Goal: Check status: Check status

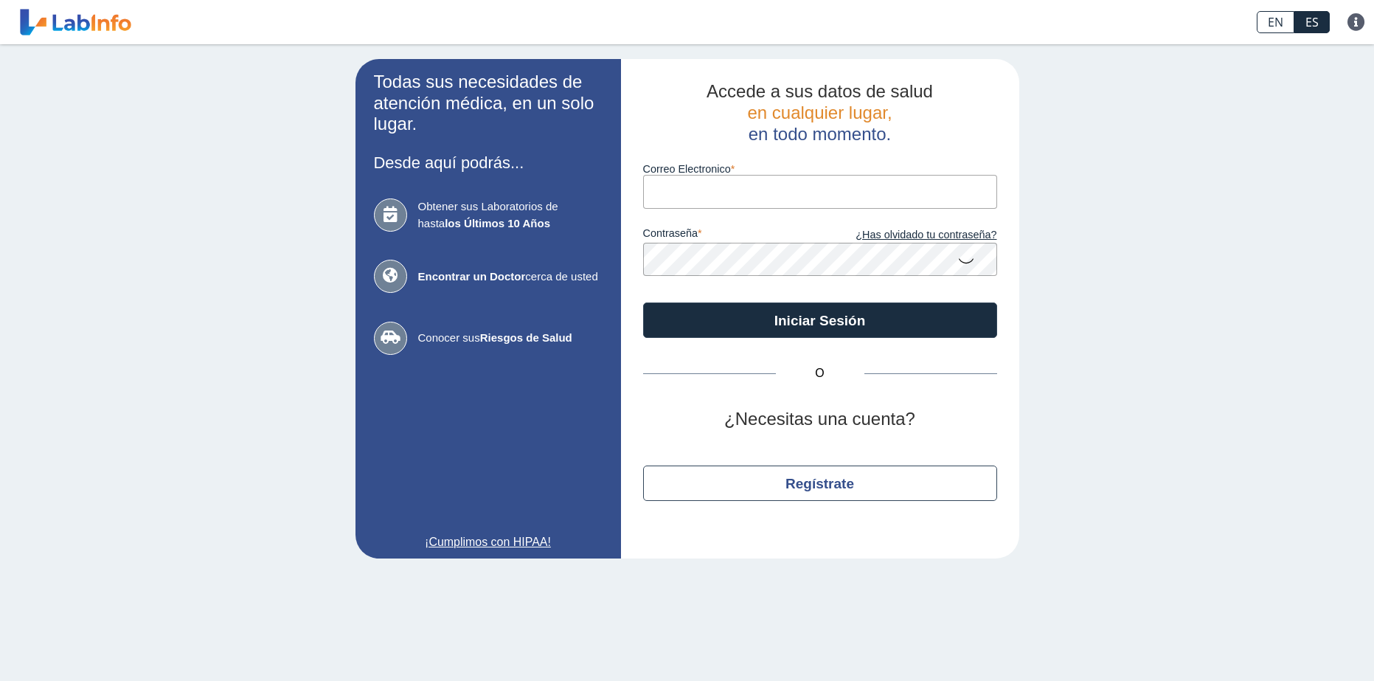
click at [698, 198] on input "Correo Electronico" at bounding box center [820, 191] width 354 height 33
type input "[EMAIL_ADDRESS][DOMAIN_NAME]"
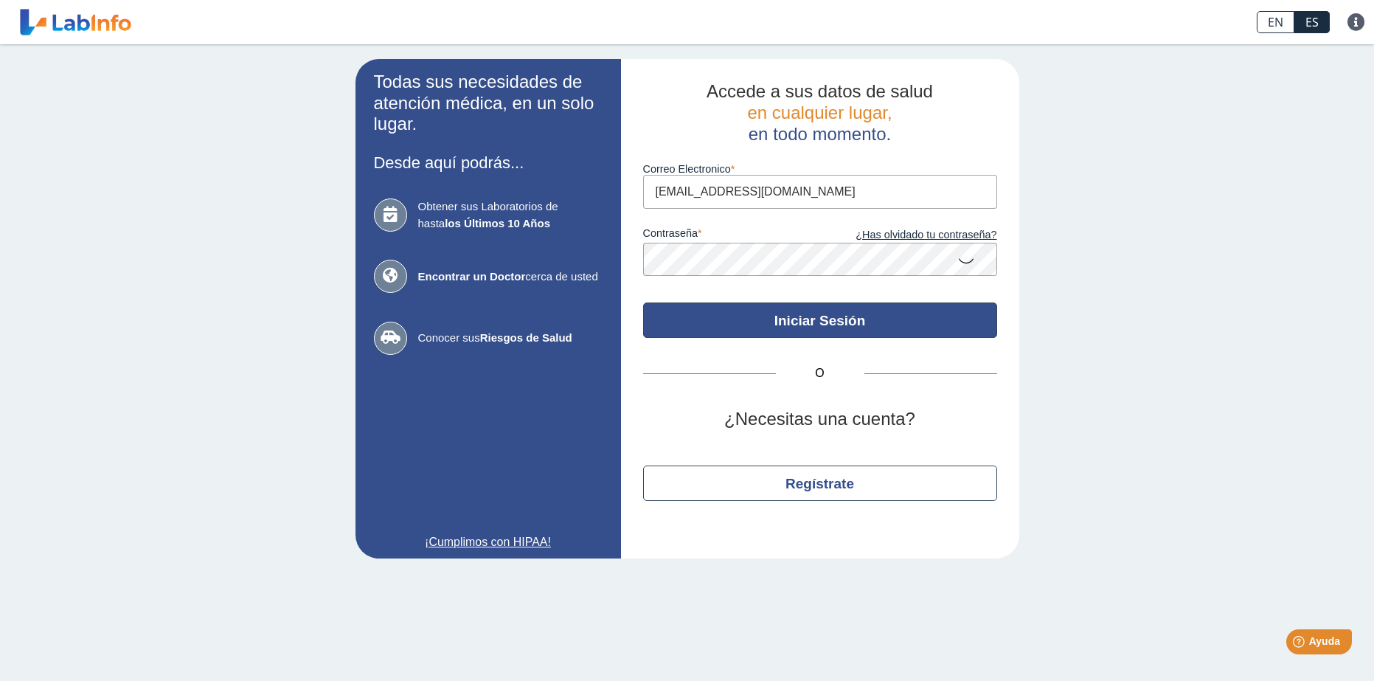
click at [718, 317] on button "Iniciar Sesión" at bounding box center [820, 319] width 354 height 35
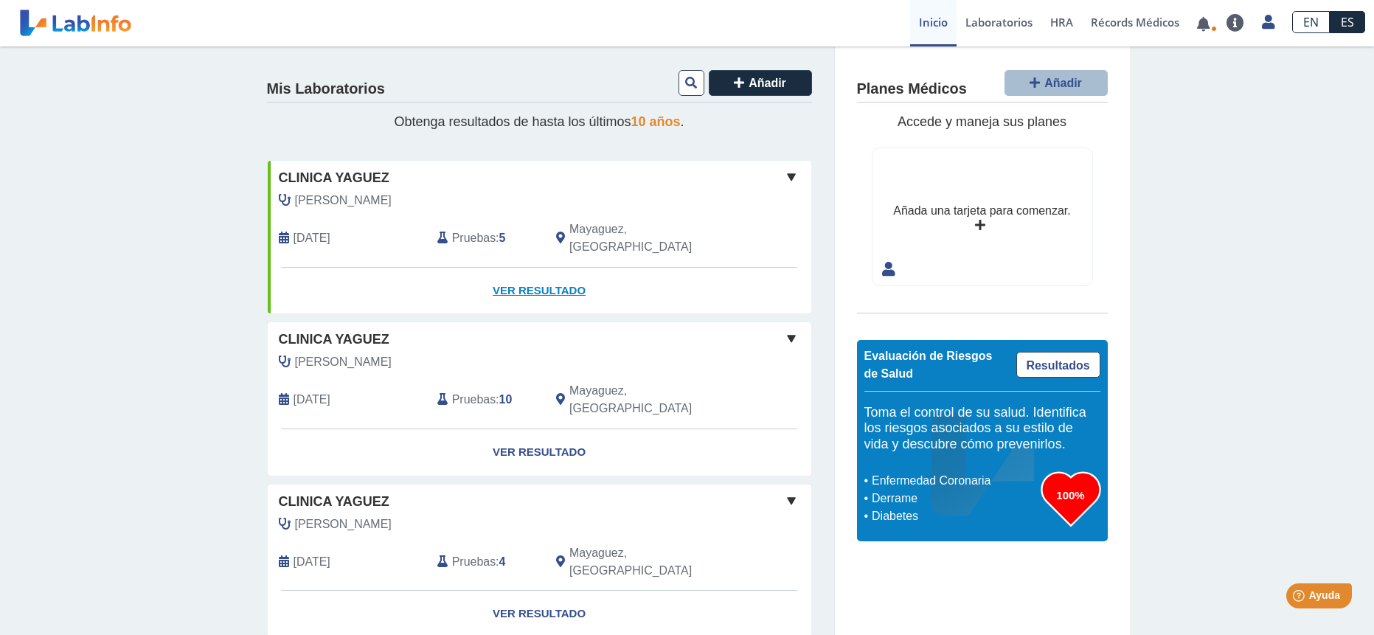
click at [566, 268] on link "Ver Resultado" at bounding box center [540, 291] width 544 height 46
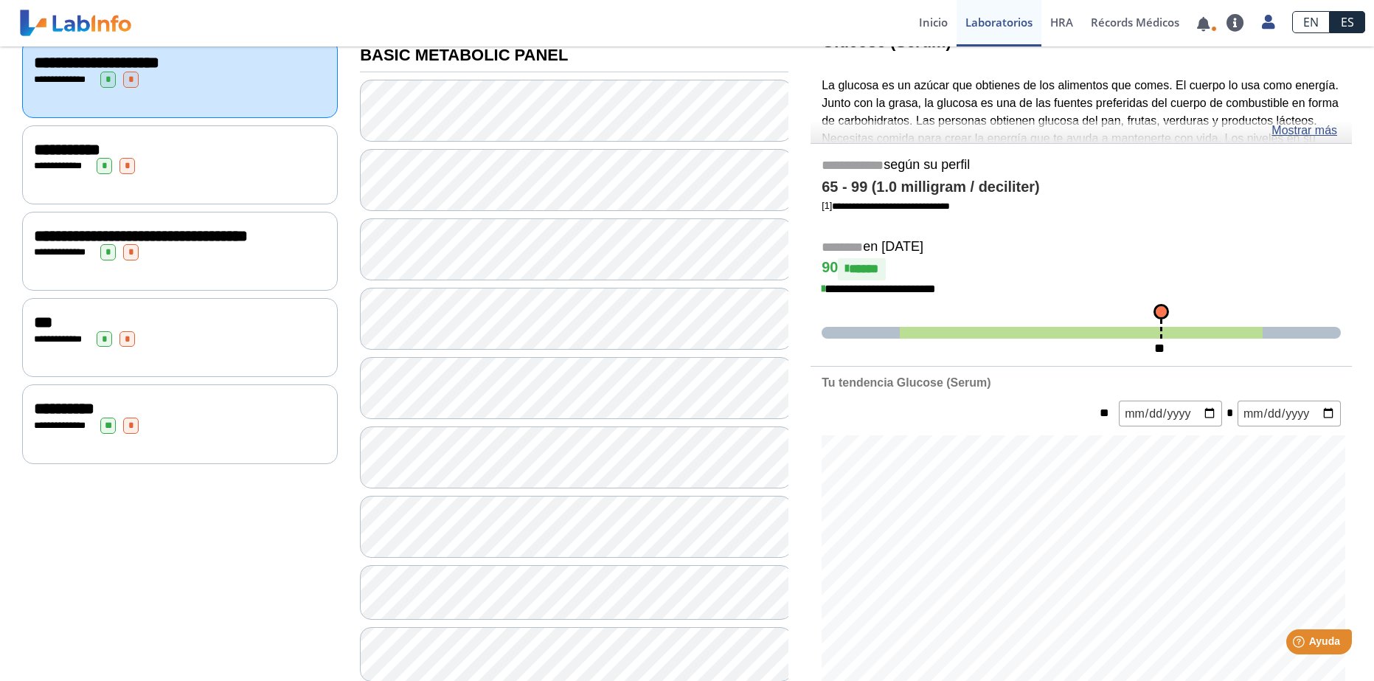
scroll to position [148, 0]
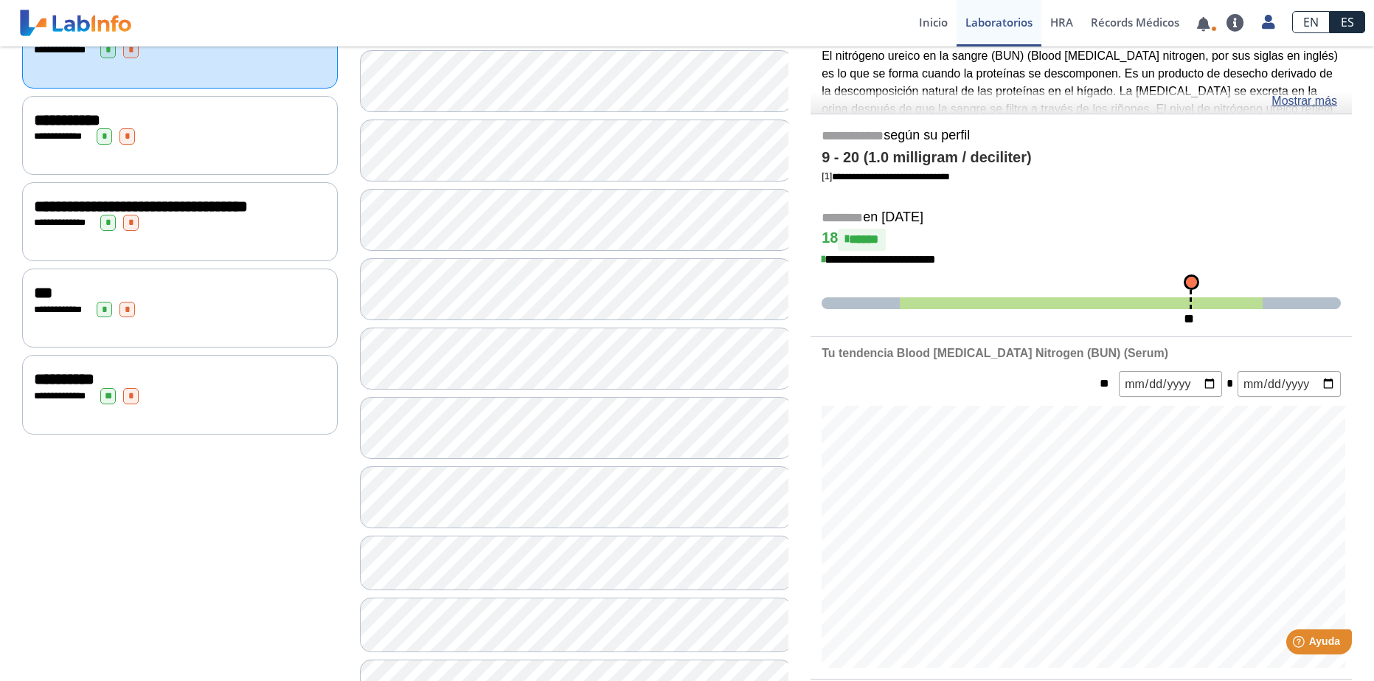
scroll to position [148, 0]
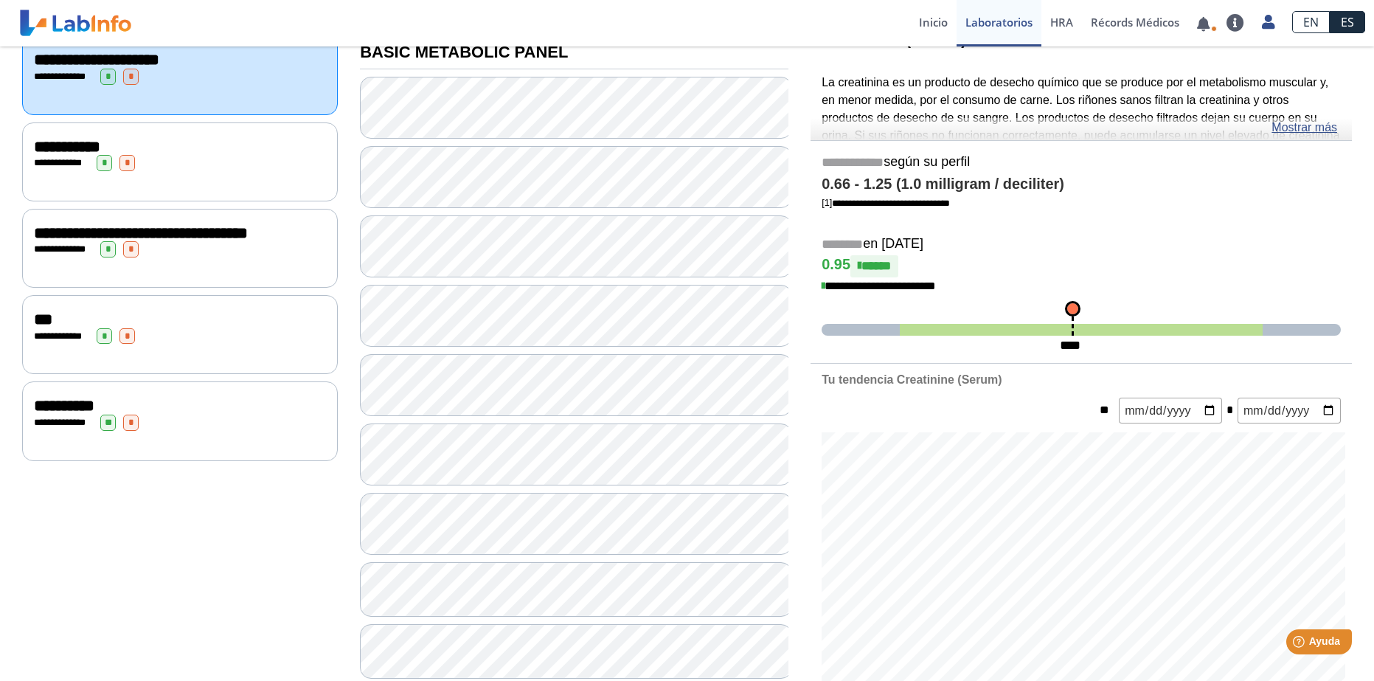
scroll to position [221, 0]
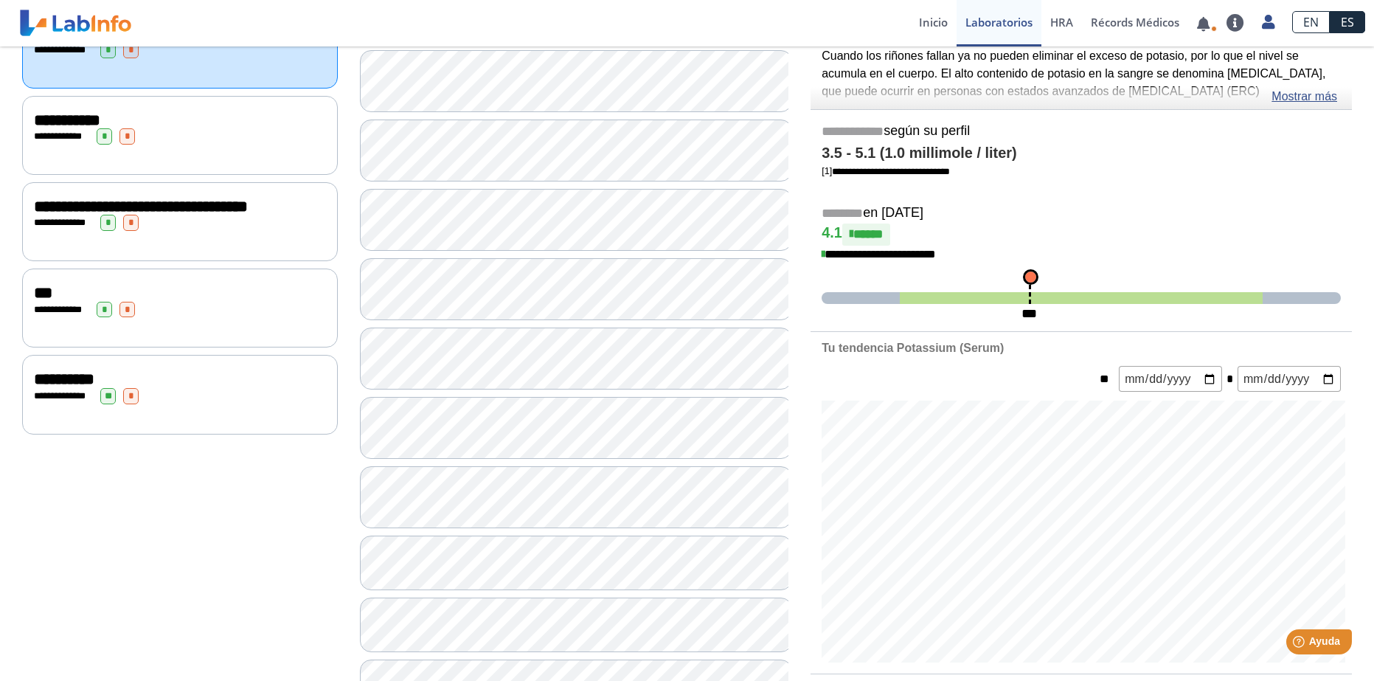
scroll to position [295, 0]
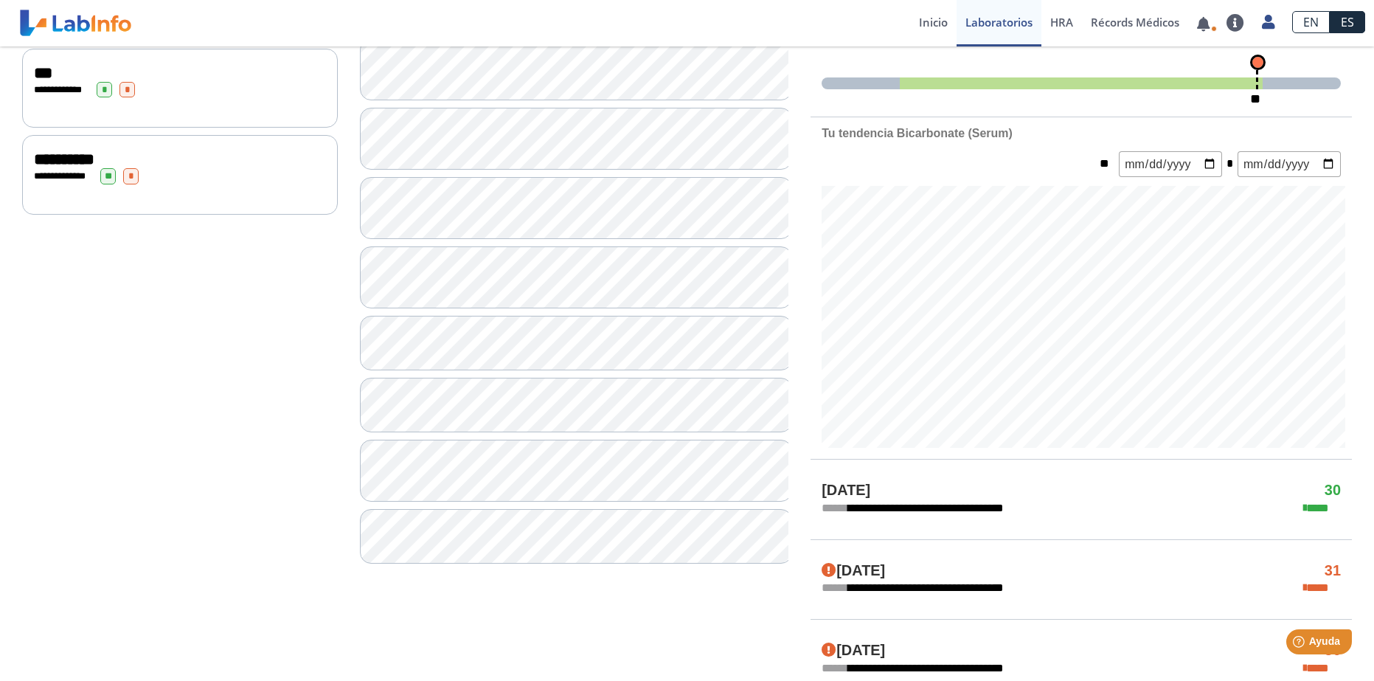
scroll to position [443, 0]
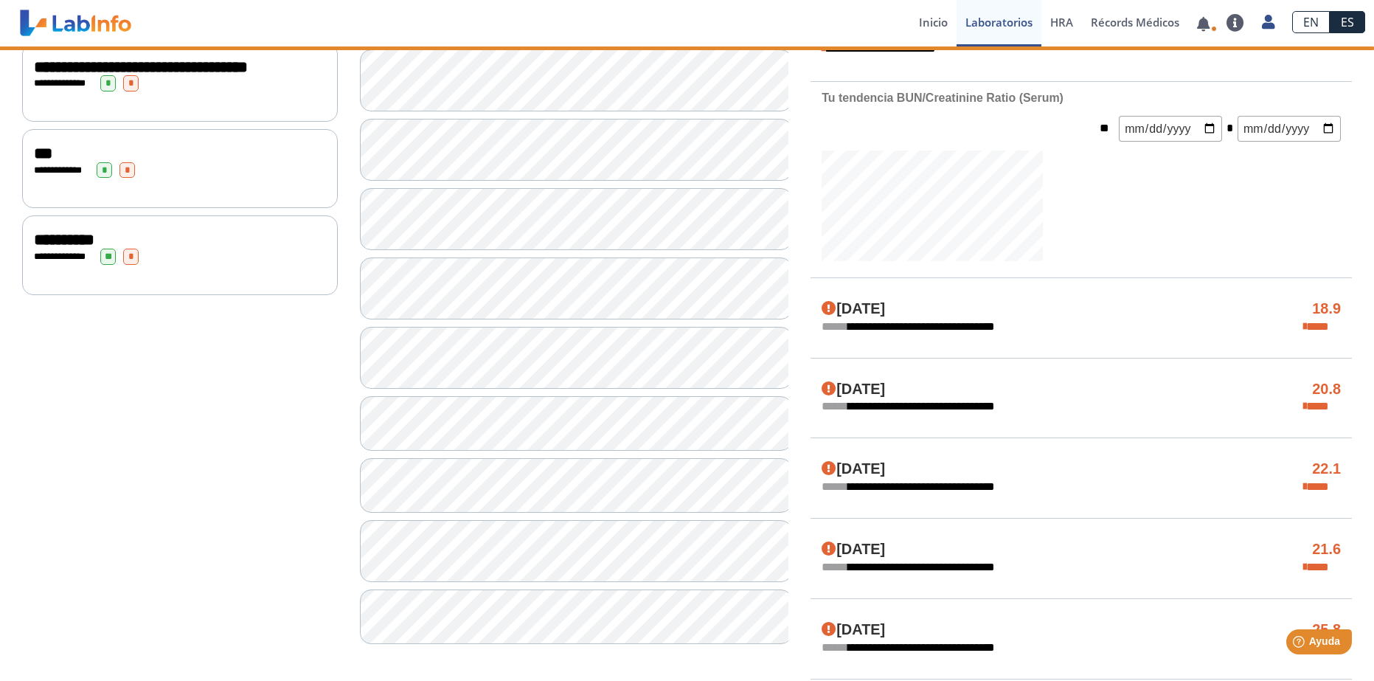
scroll to position [443, 0]
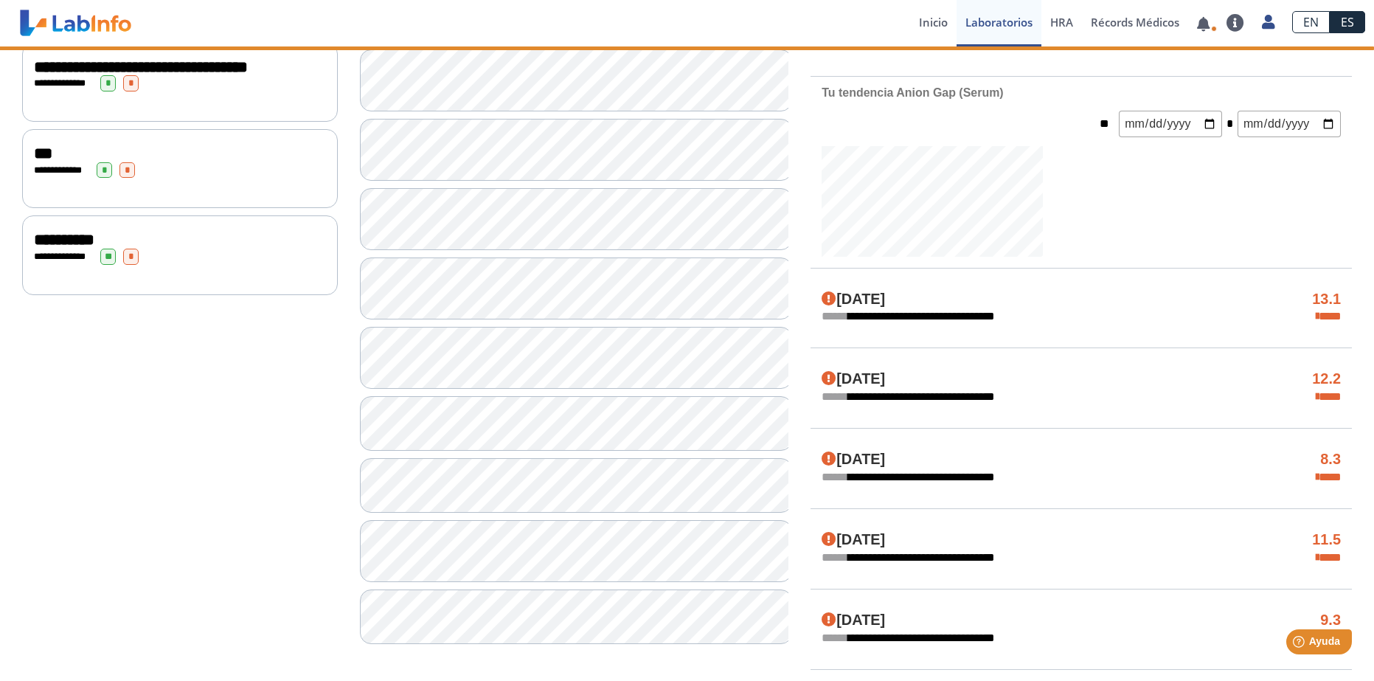
scroll to position [443, 0]
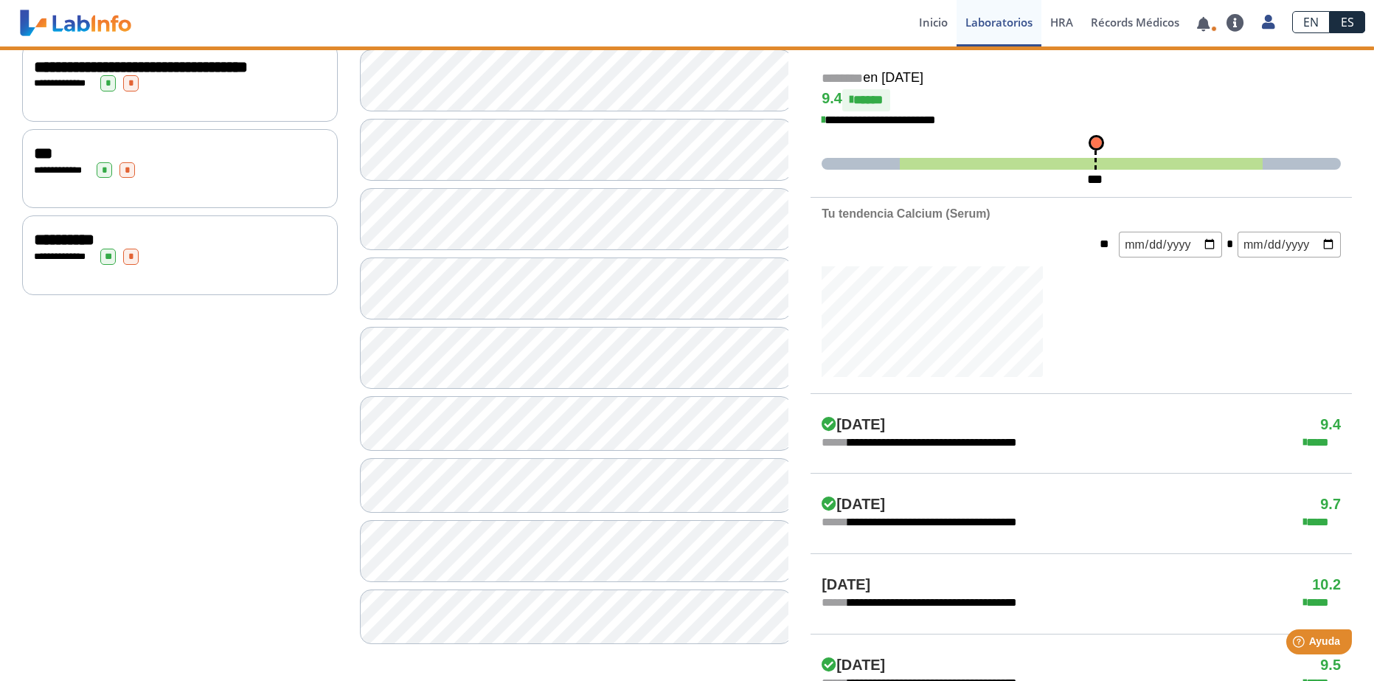
scroll to position [443, 0]
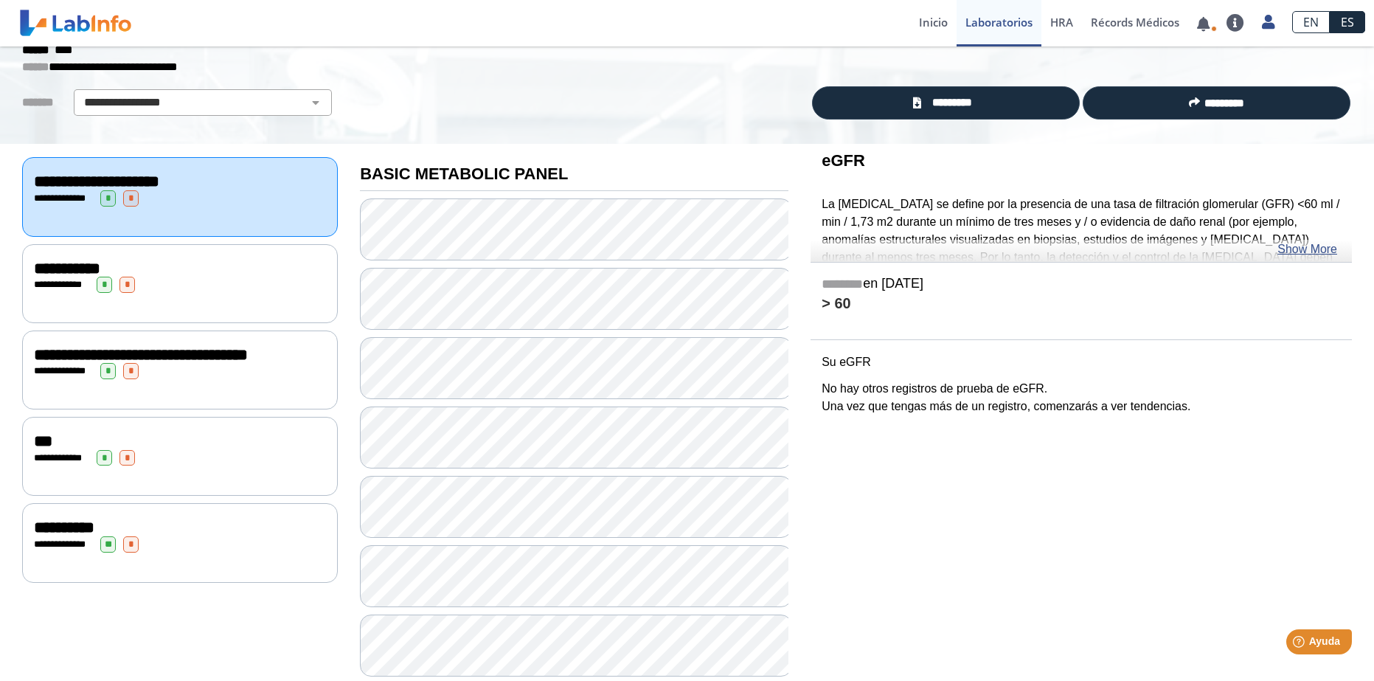
scroll to position [66, 0]
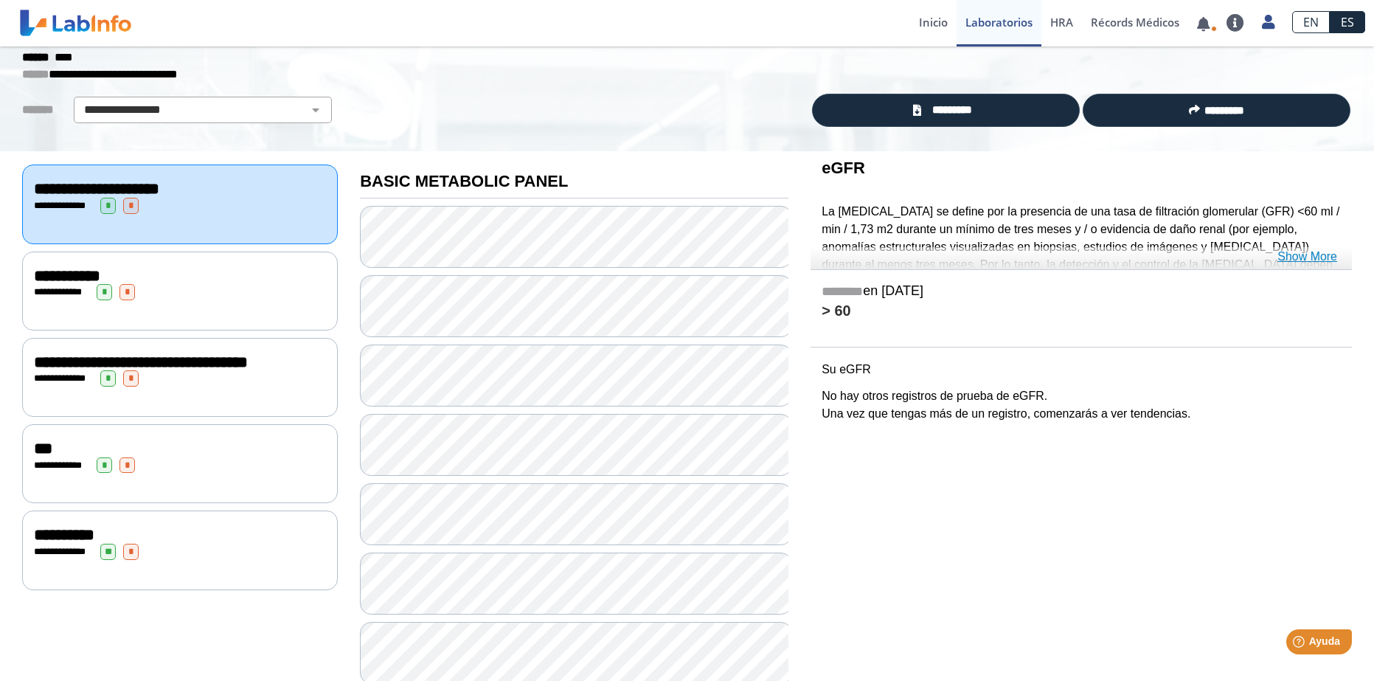
click at [1321, 251] on link "Show More" at bounding box center [1308, 257] width 60 height 18
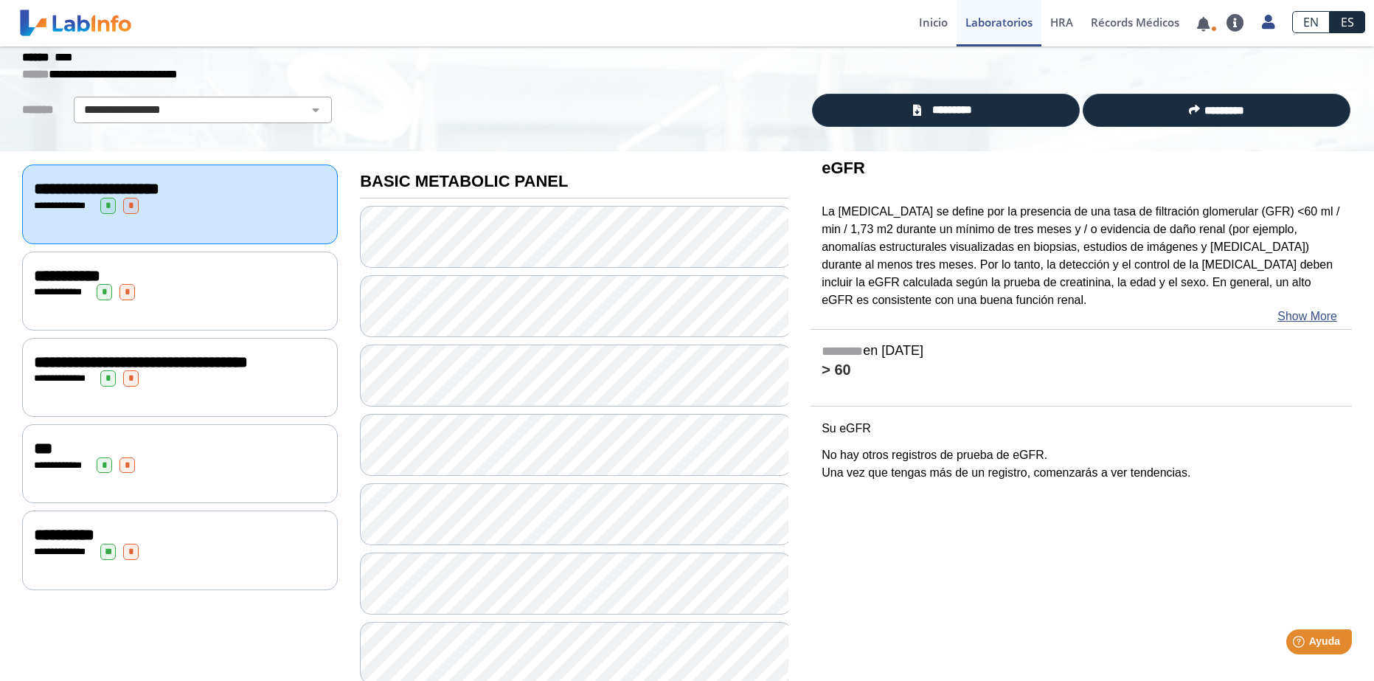
click at [142, 289] on div "**********" at bounding box center [180, 292] width 292 height 16
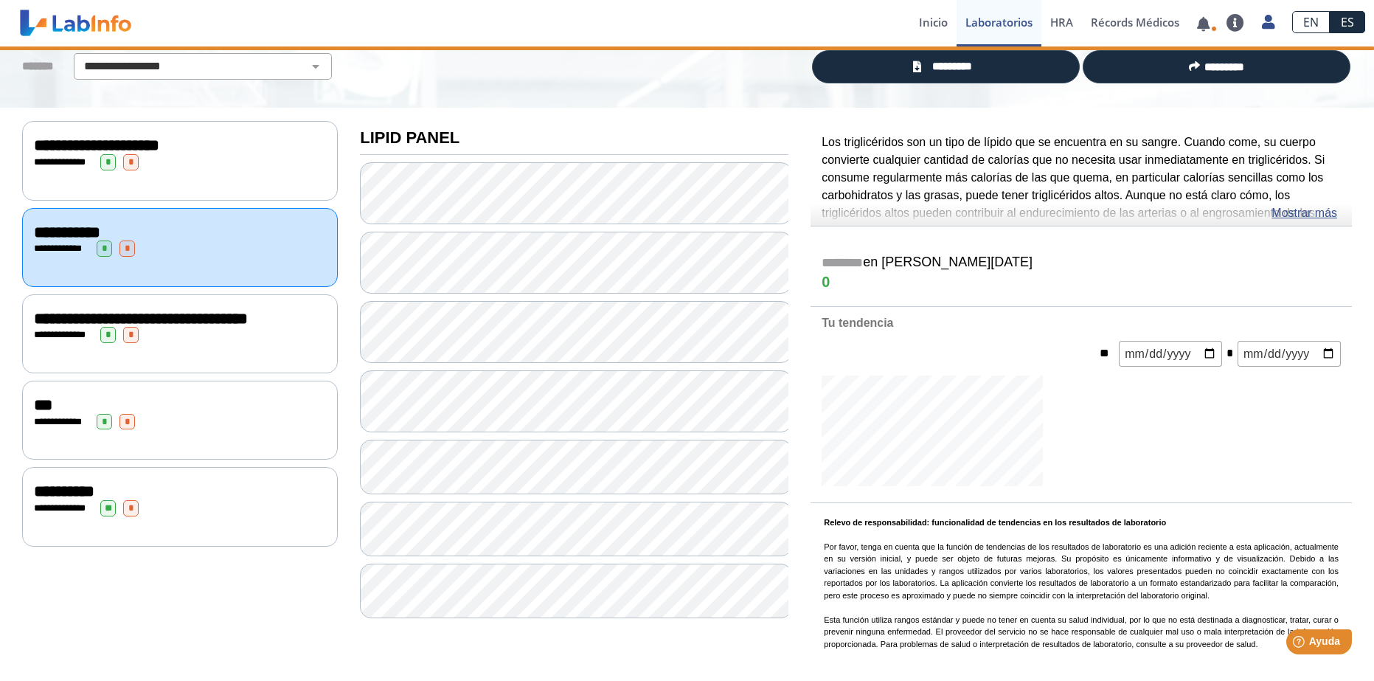
scroll to position [139, 0]
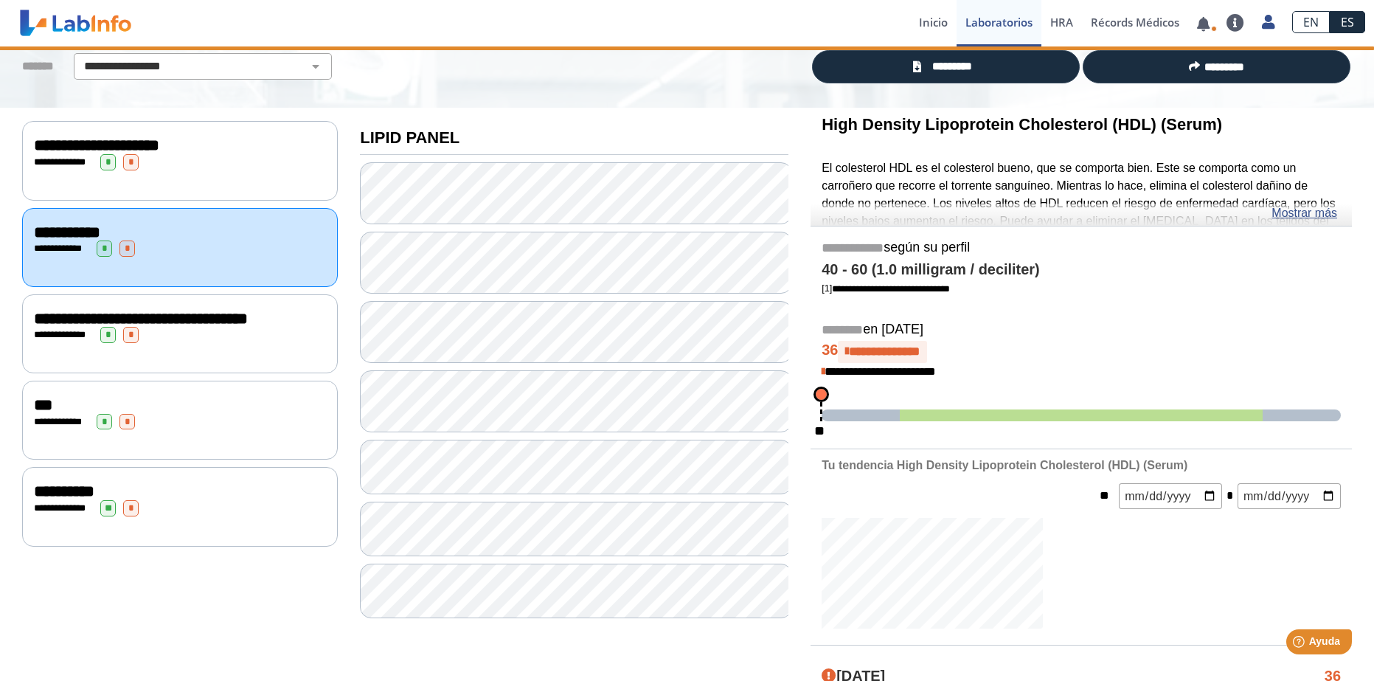
scroll to position [213, 0]
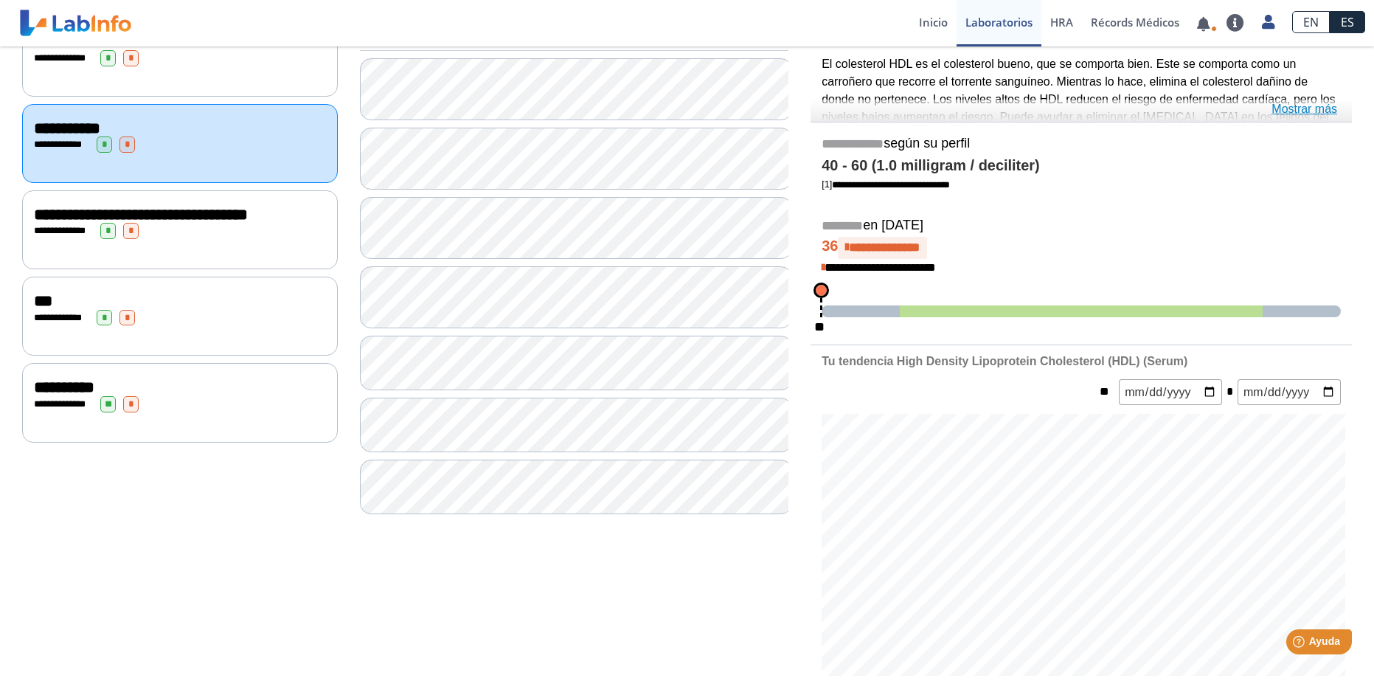
click at [1288, 107] on link "Mostrar más" at bounding box center [1305, 109] width 66 height 18
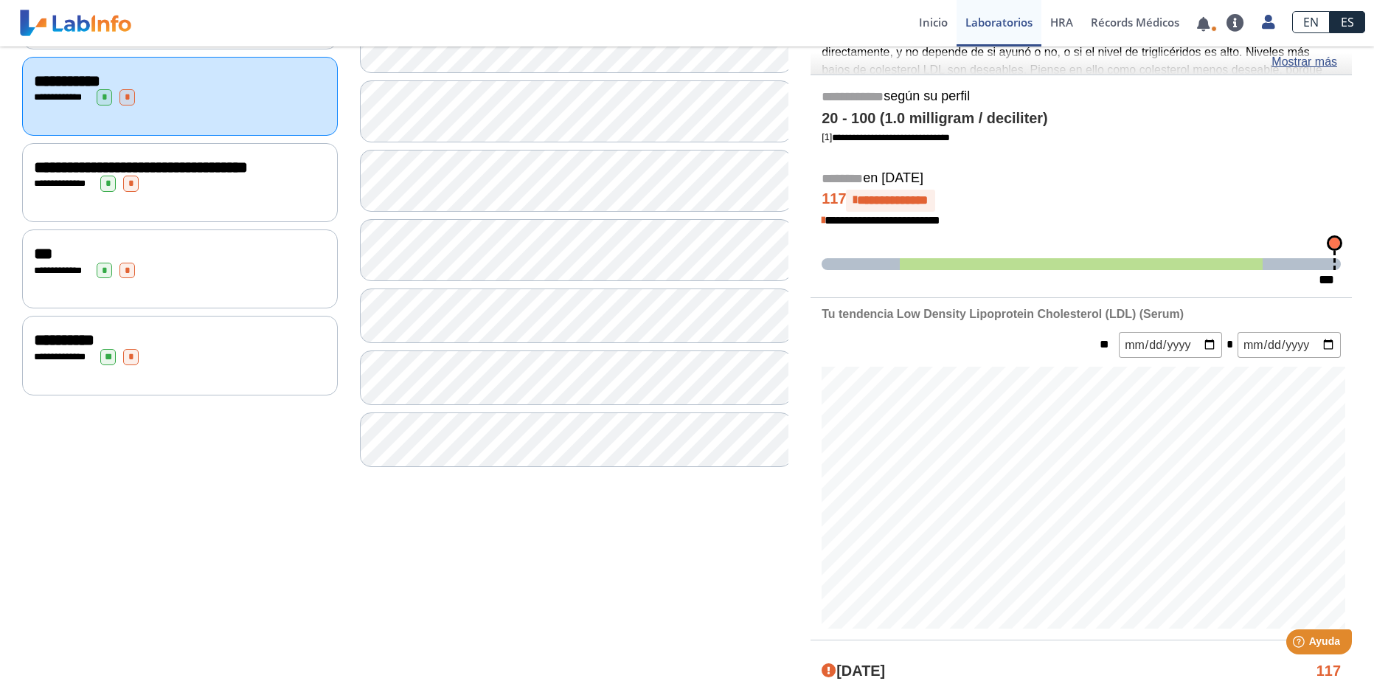
scroll to position [287, 0]
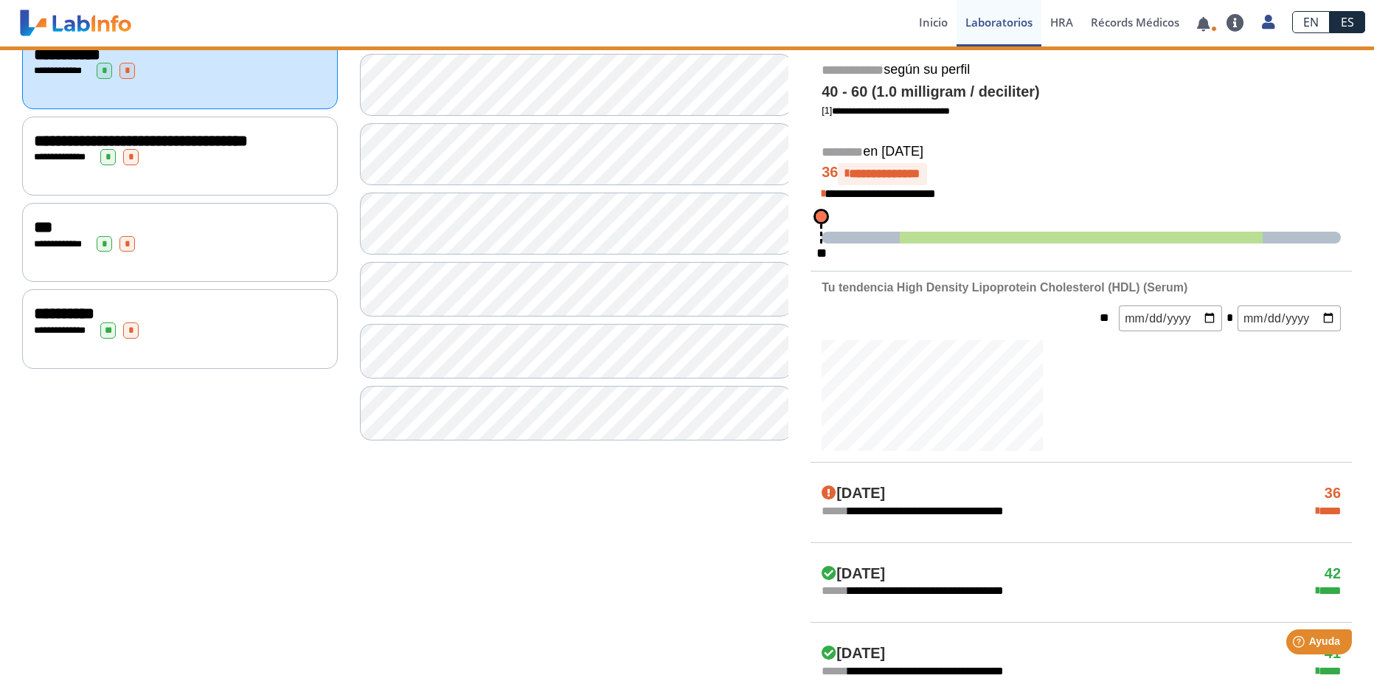
scroll to position [287, 0]
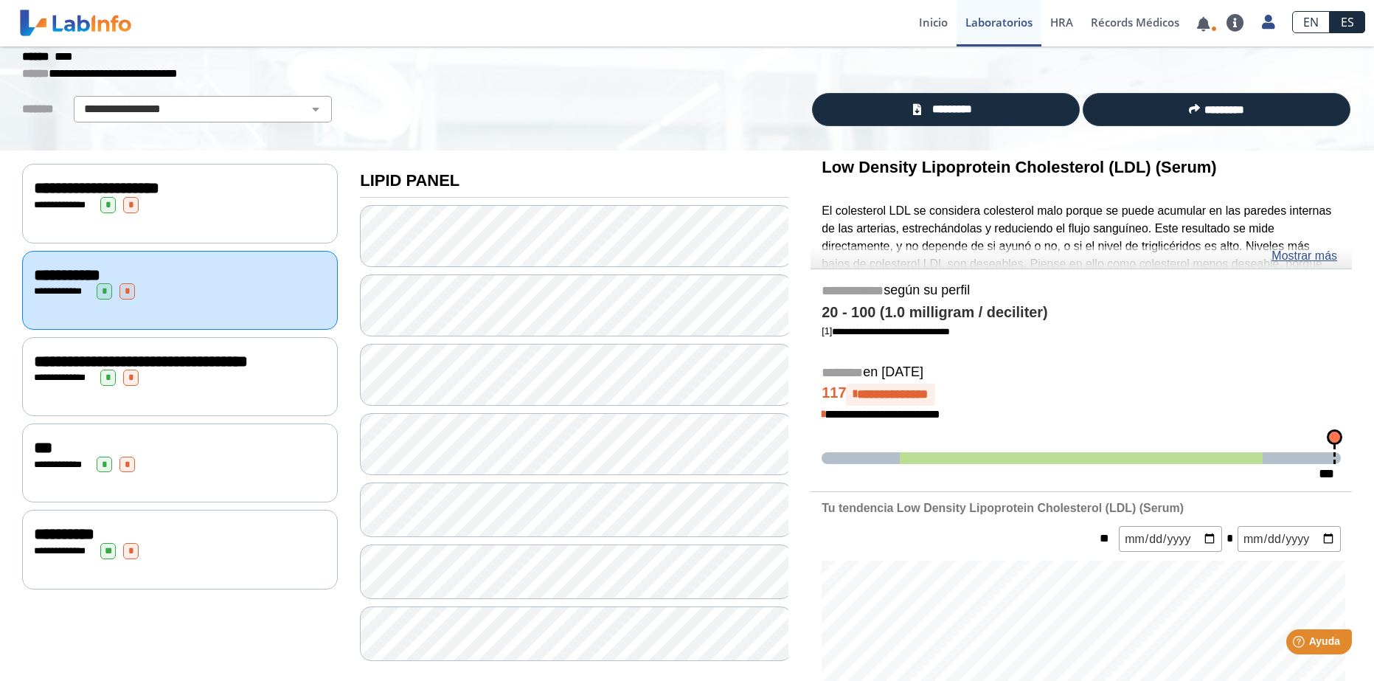
scroll to position [66, 0]
click at [1310, 260] on link "Mostrar más" at bounding box center [1305, 257] width 66 height 18
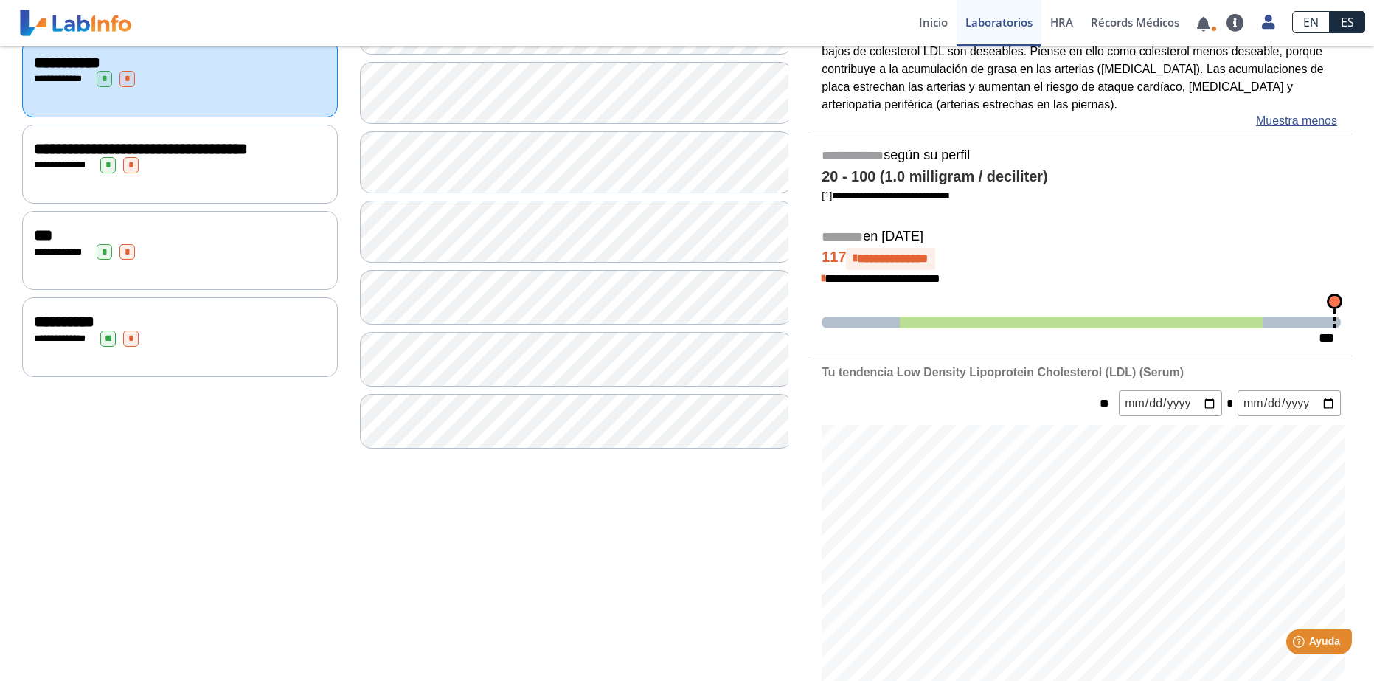
scroll to position [287, 0]
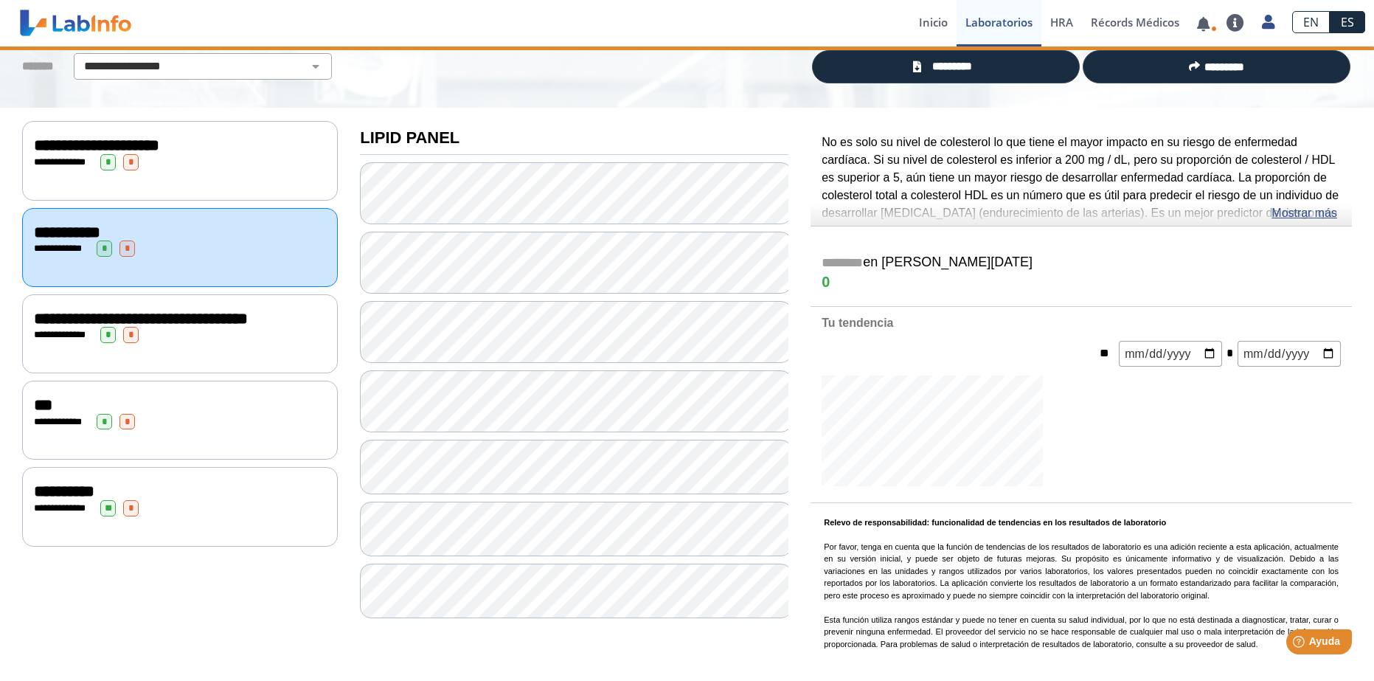
scroll to position [287, 0]
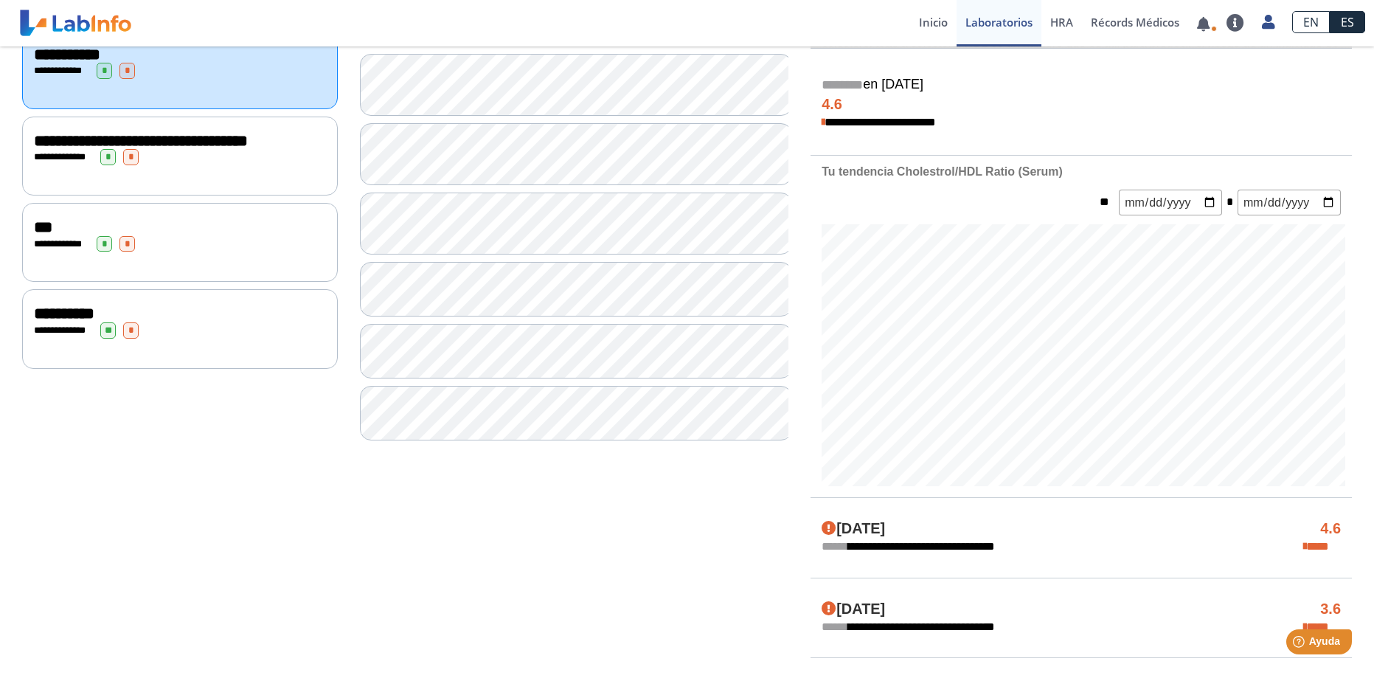
click at [138, 185] on div "**********" at bounding box center [180, 156] width 316 height 79
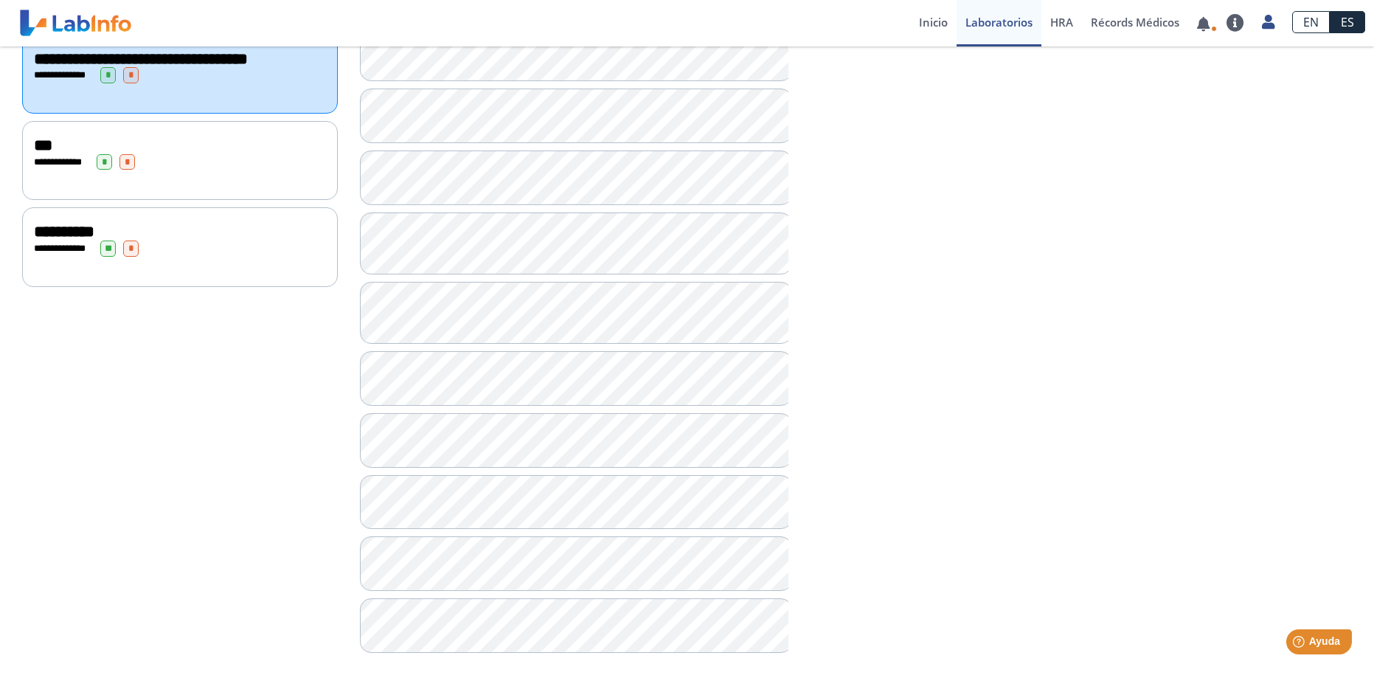
scroll to position [378, 0]
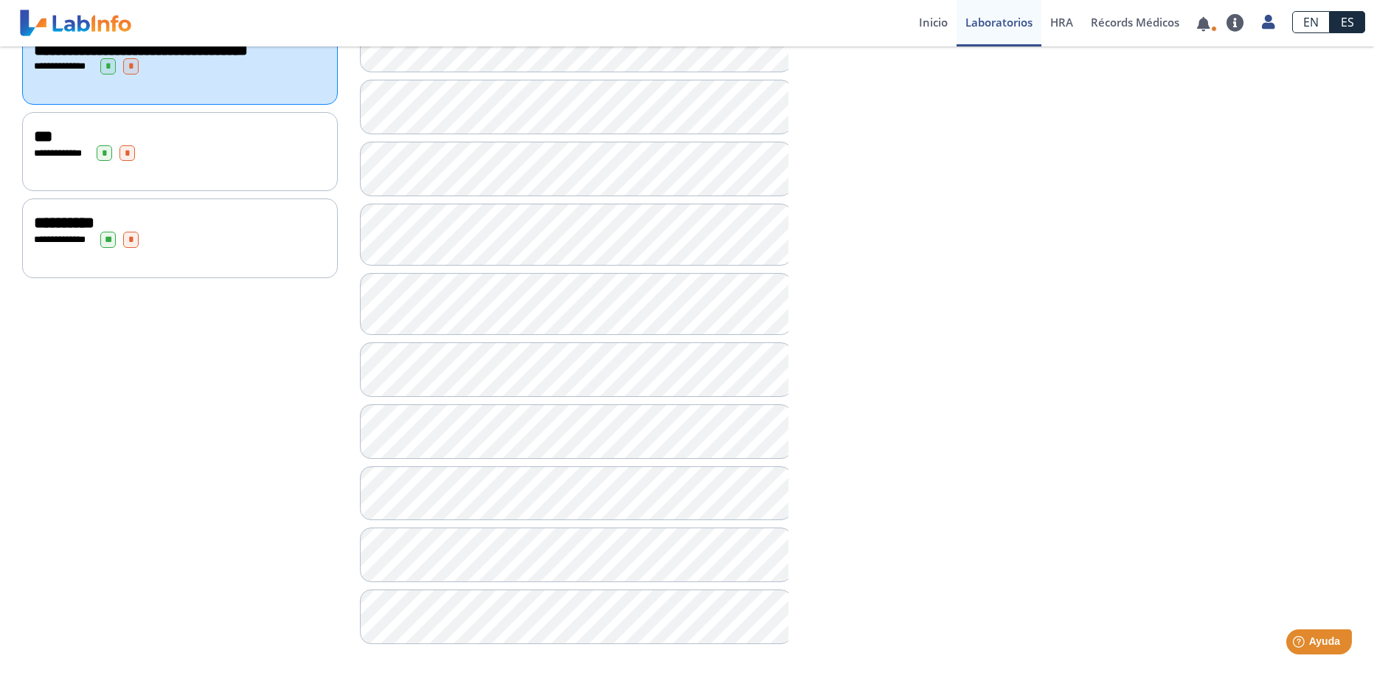
click at [146, 175] on div "**********" at bounding box center [180, 151] width 316 height 79
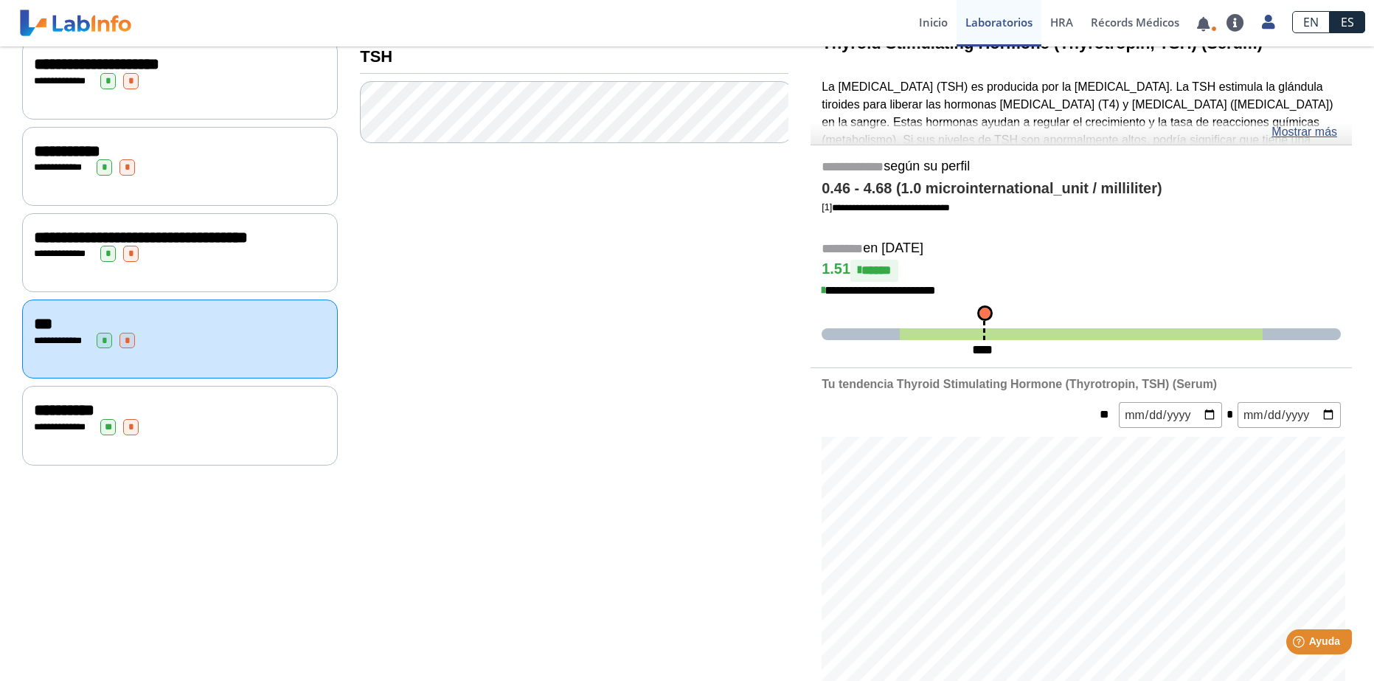
scroll to position [156, 0]
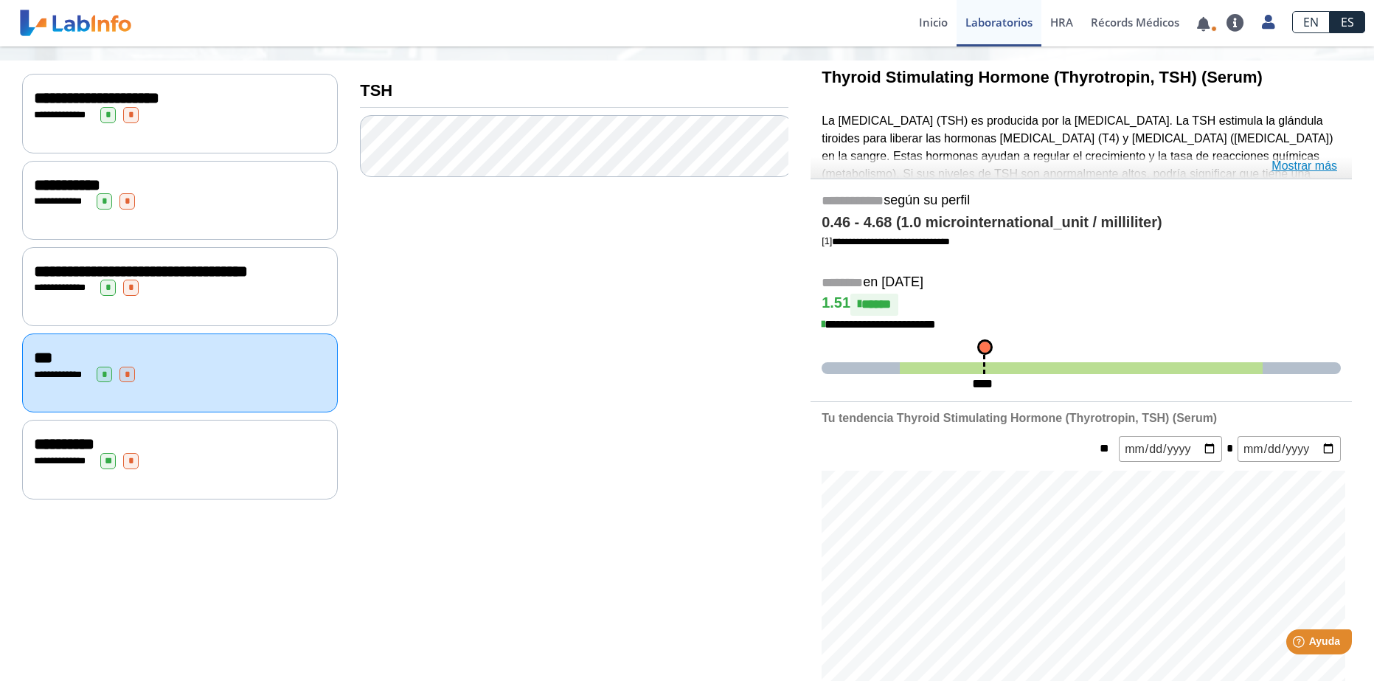
click at [1299, 167] on link "Mostrar más" at bounding box center [1305, 166] width 66 height 18
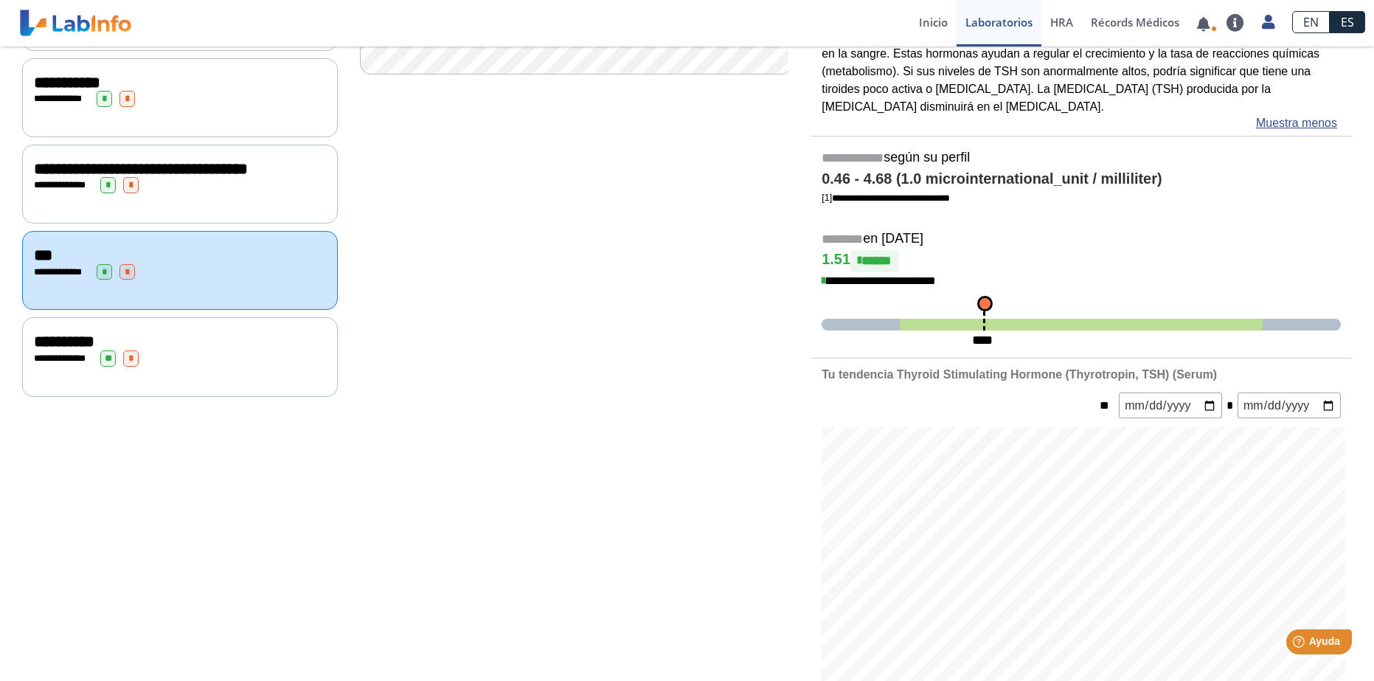
scroll to position [111, 0]
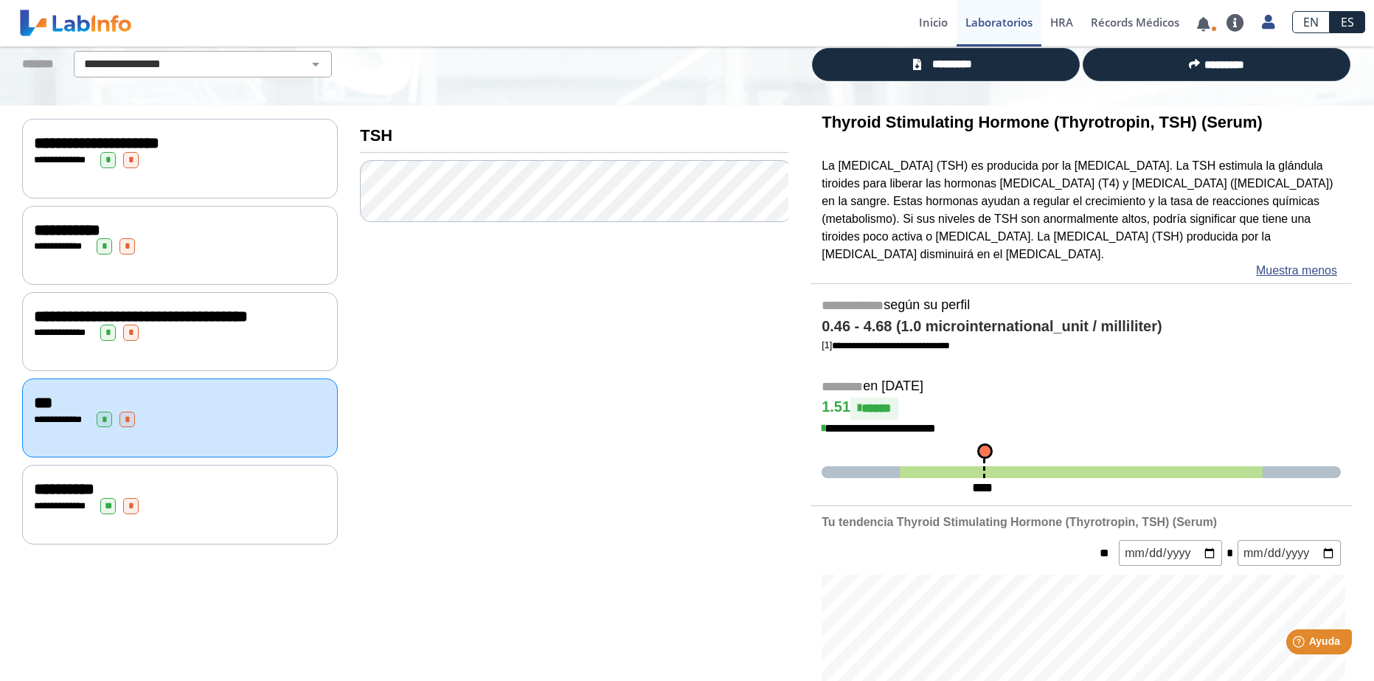
click at [177, 498] on div "**********" at bounding box center [180, 489] width 292 height 18
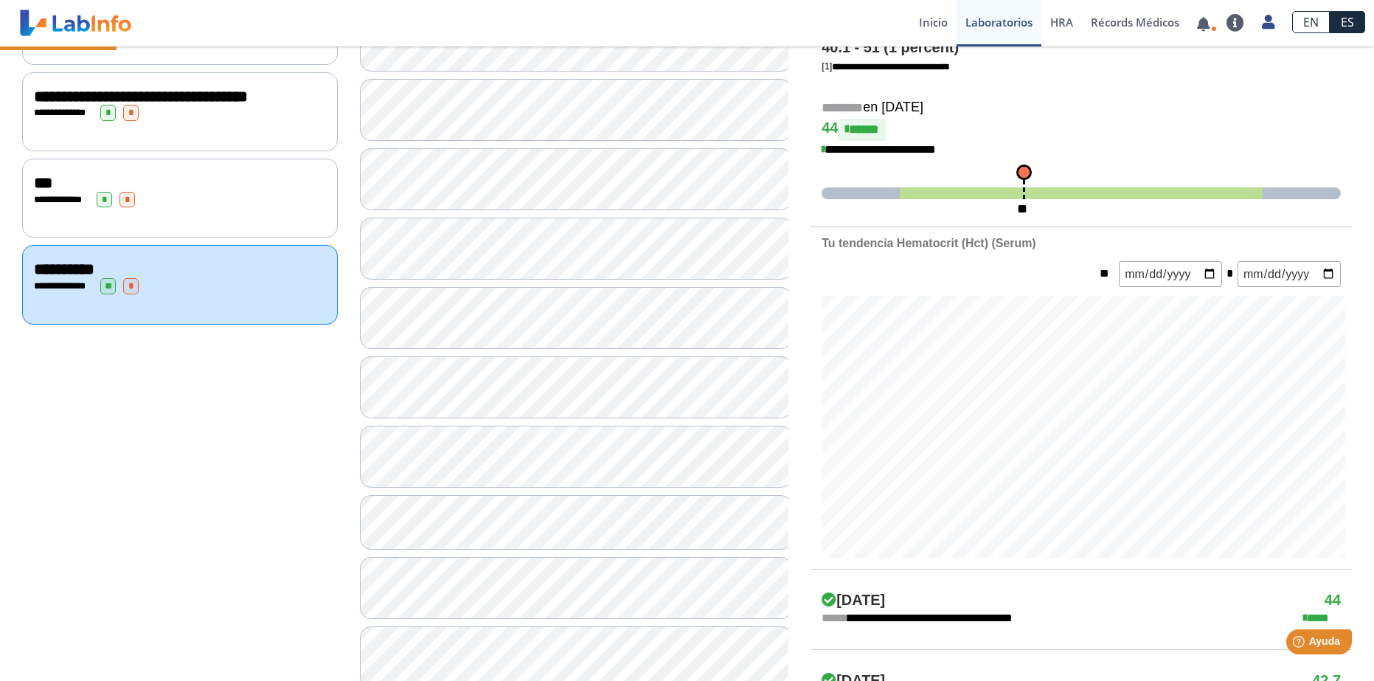
scroll to position [333, 0]
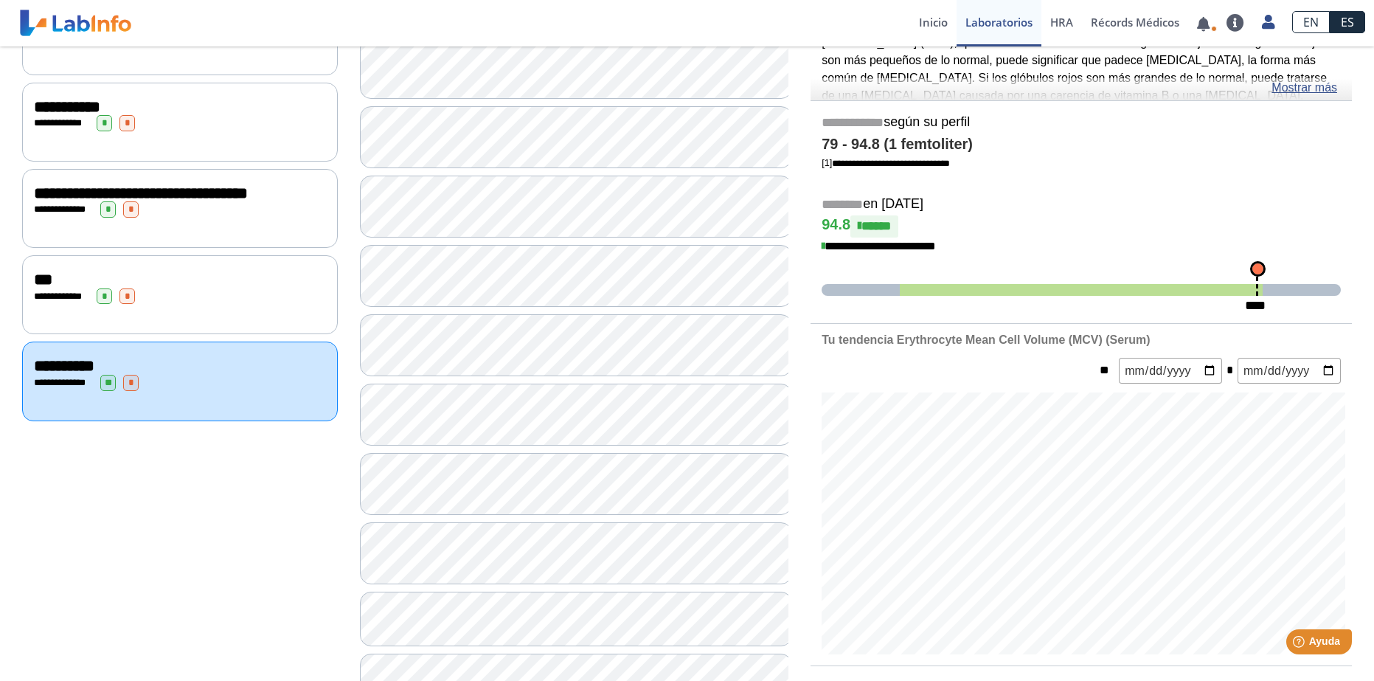
scroll to position [259, 0]
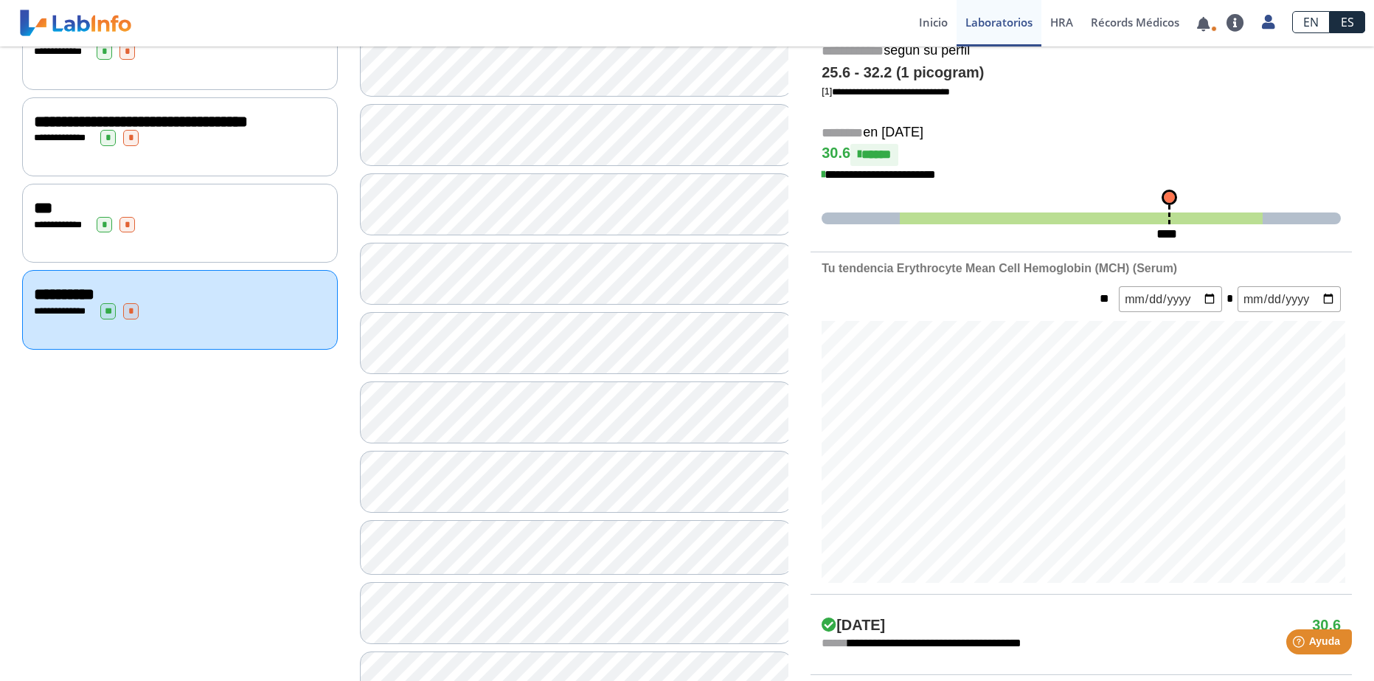
scroll to position [333, 0]
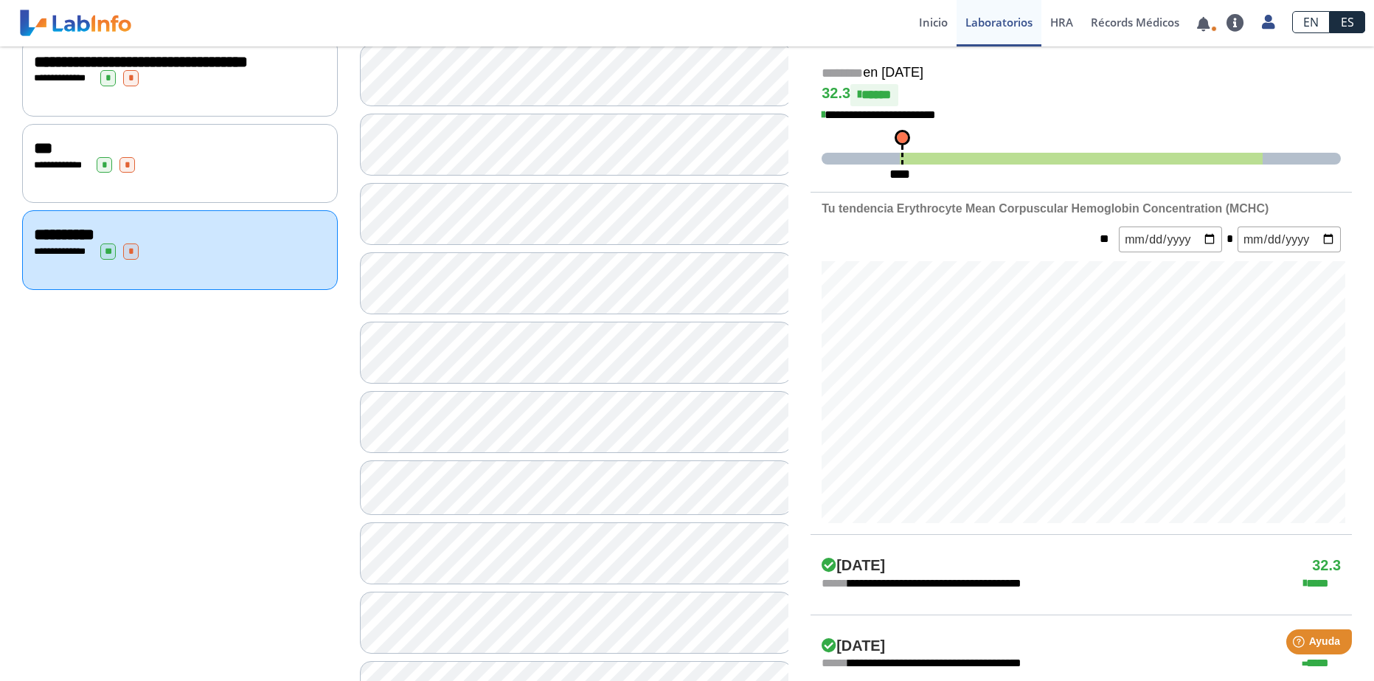
scroll to position [406, 0]
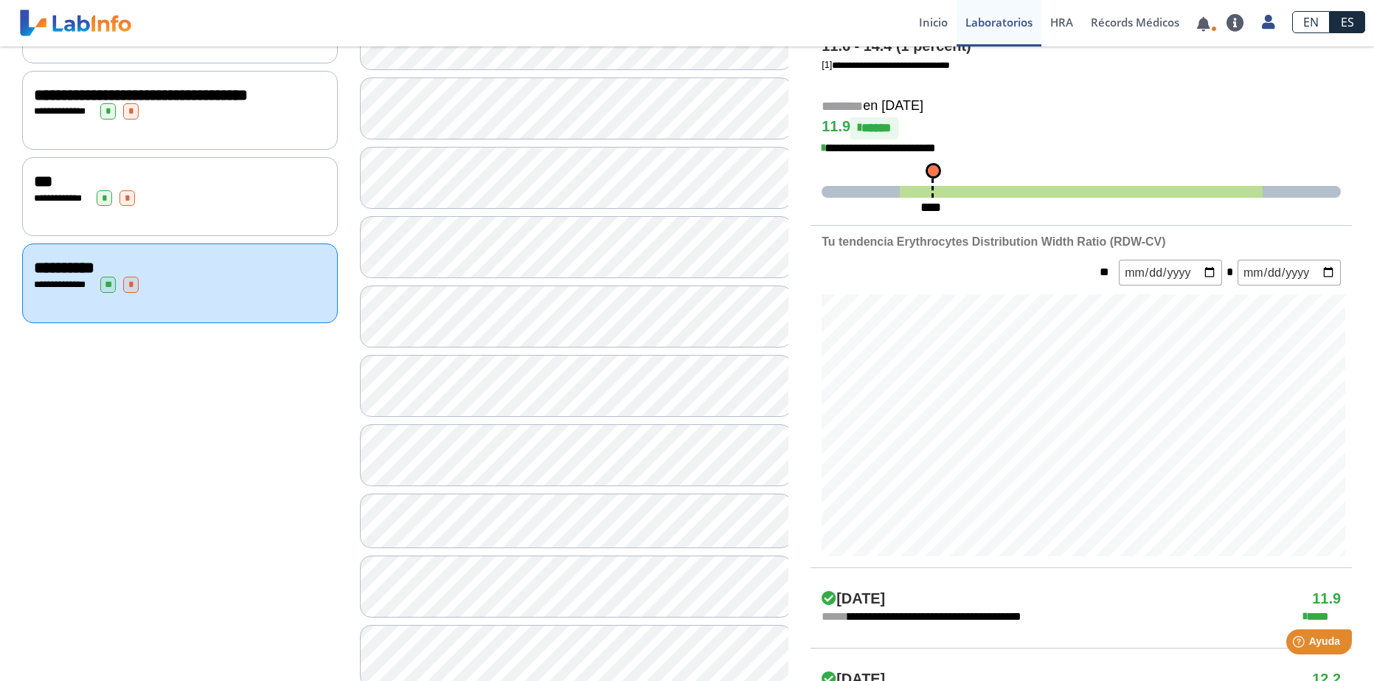
scroll to position [406, 0]
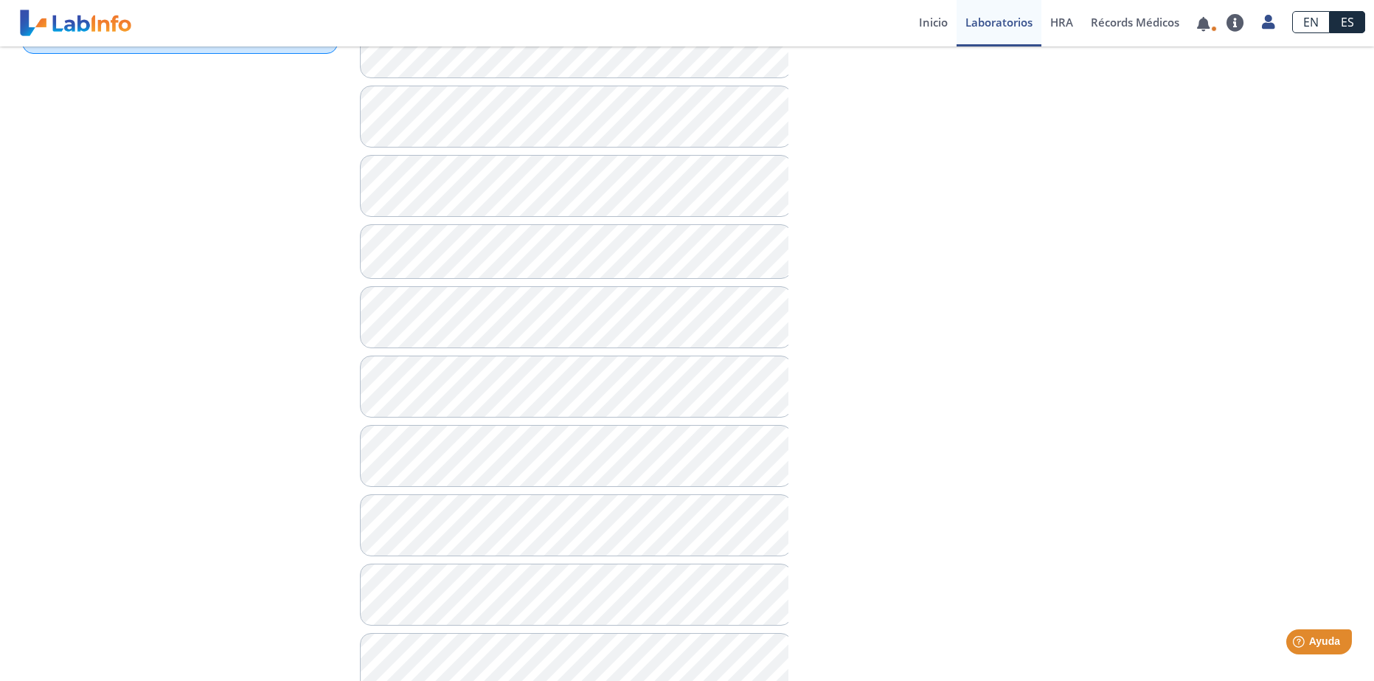
scroll to position [628, 0]
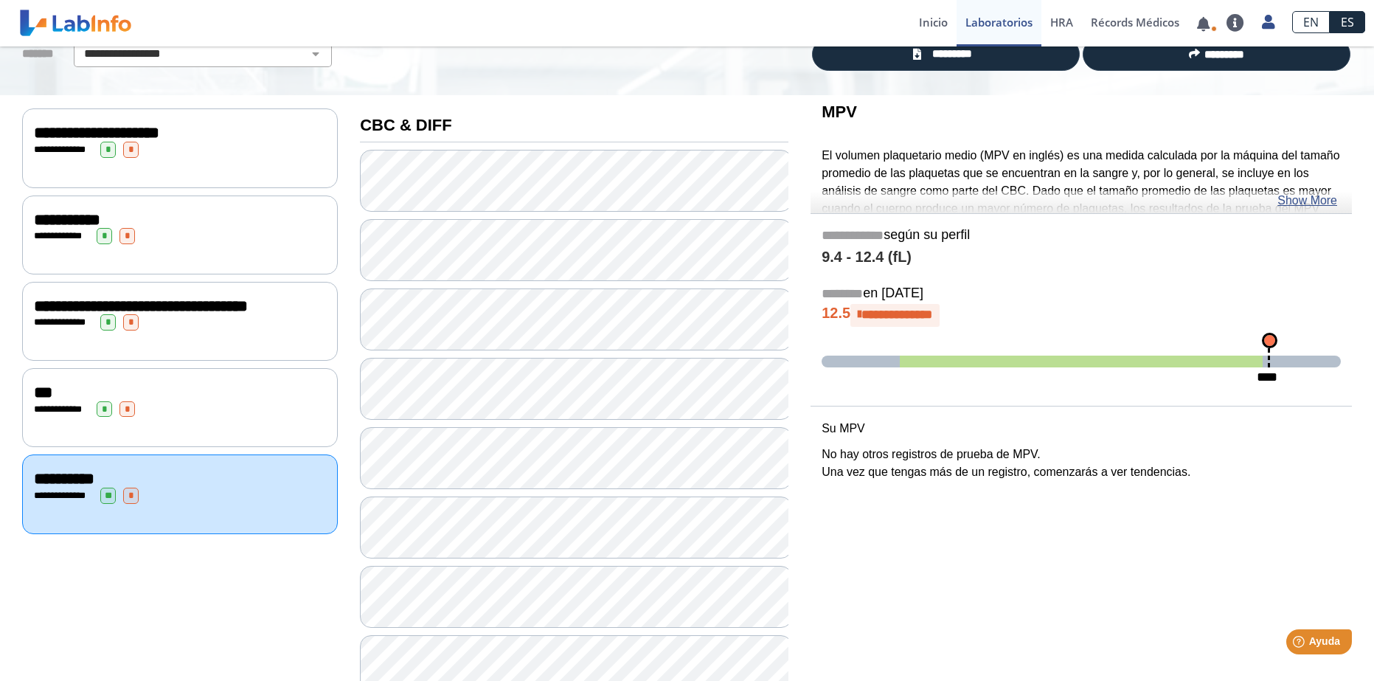
scroll to position [111, 0]
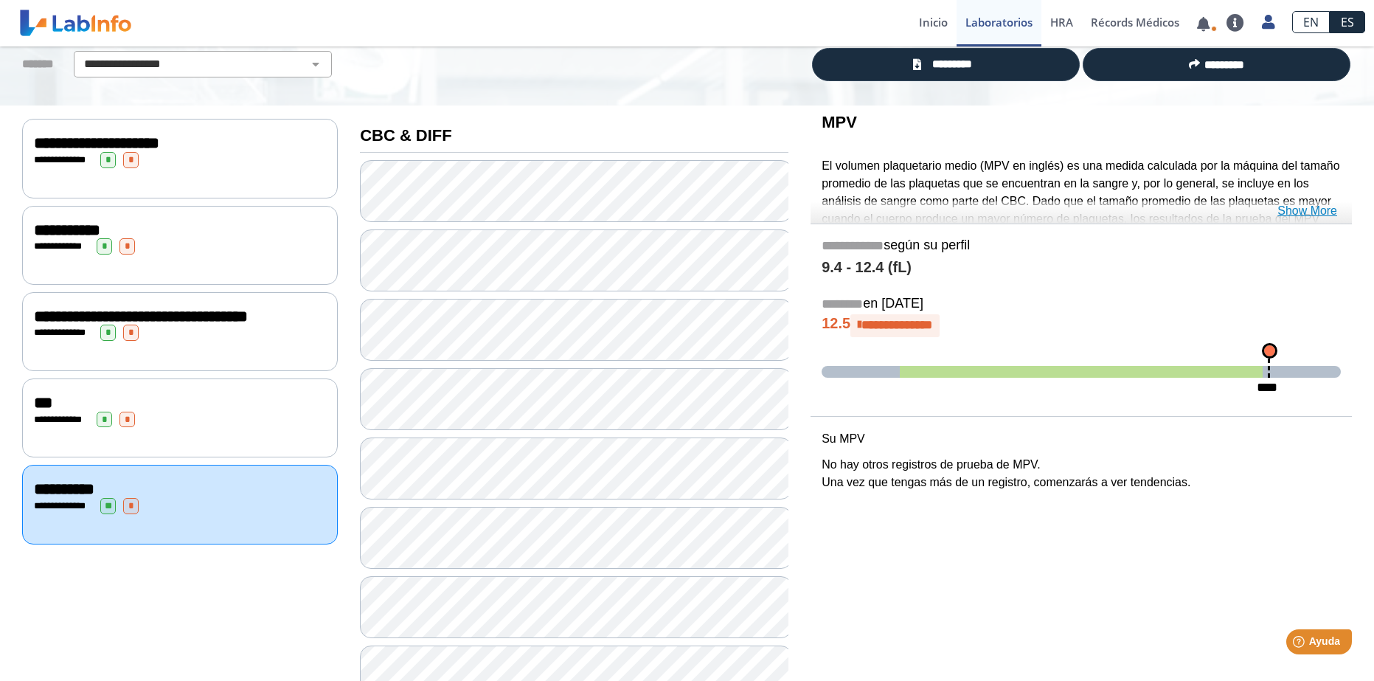
click at [1299, 210] on link "Show More" at bounding box center [1308, 211] width 60 height 18
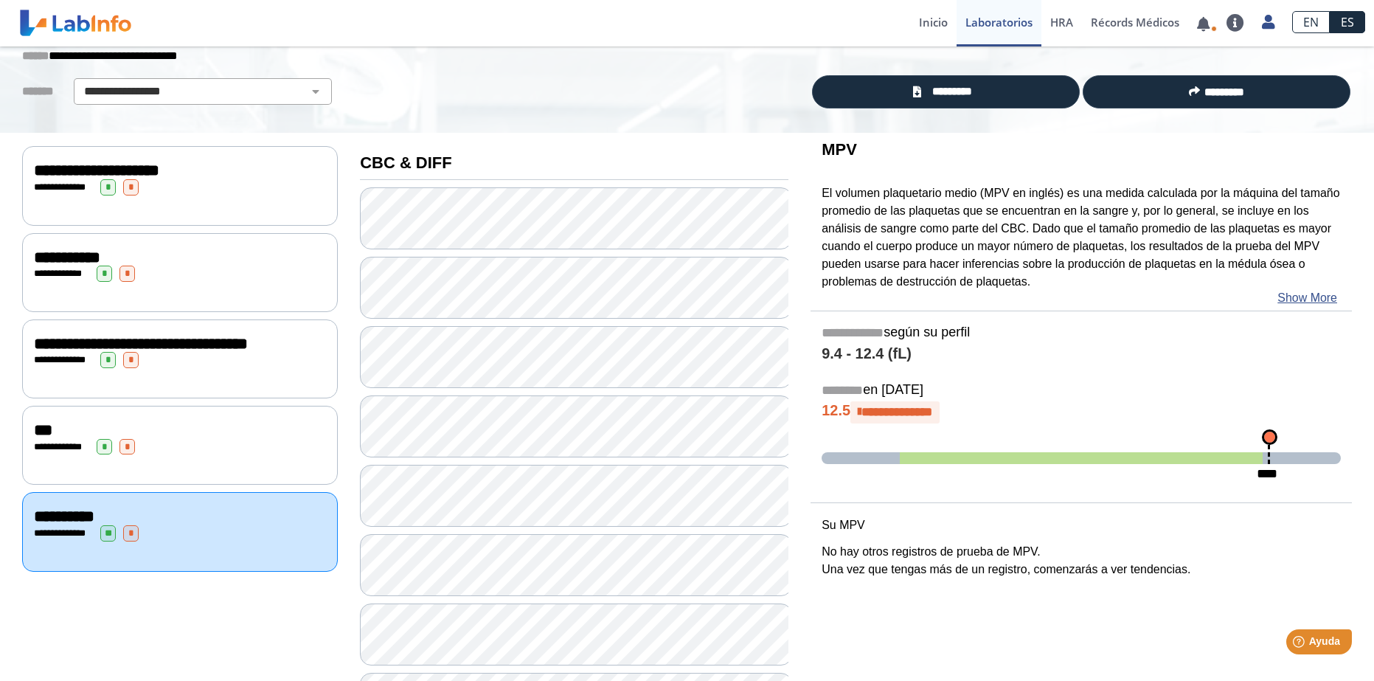
scroll to position [0, 0]
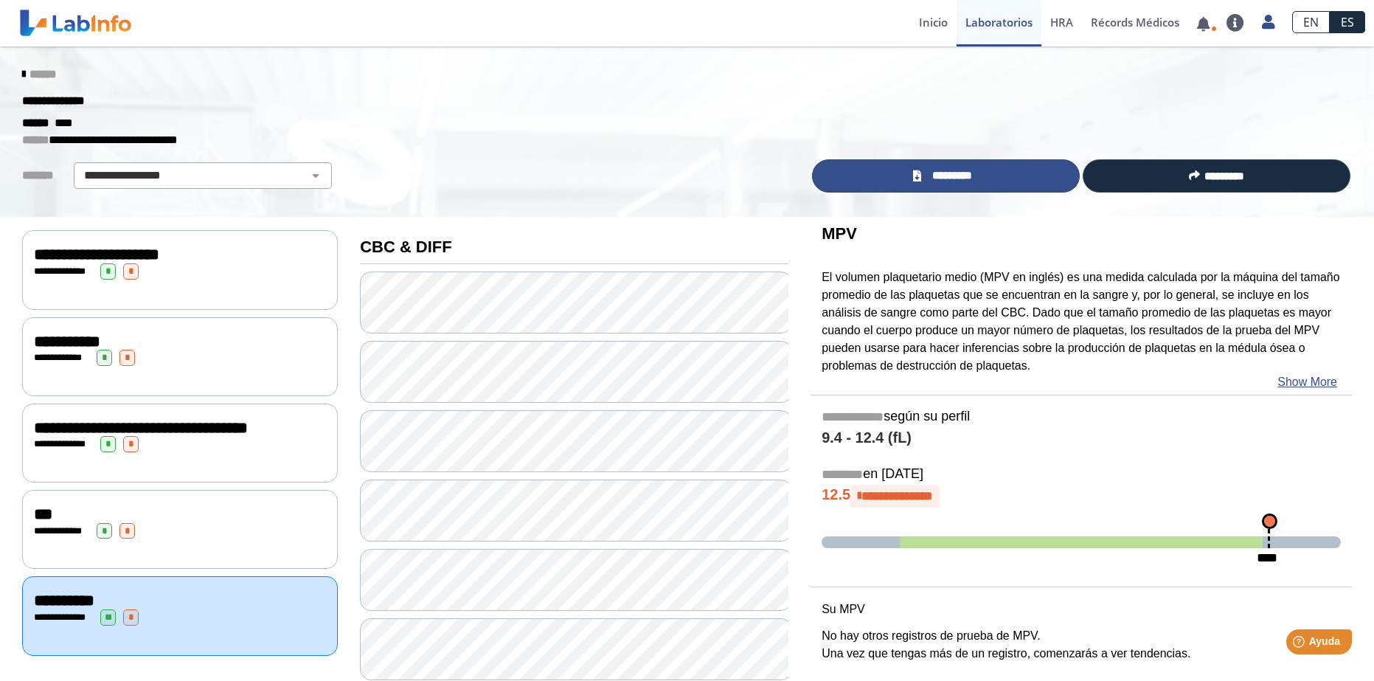
click at [1009, 173] on link "*********" at bounding box center [946, 175] width 268 height 33
